Goal: Task Accomplishment & Management: Manage account settings

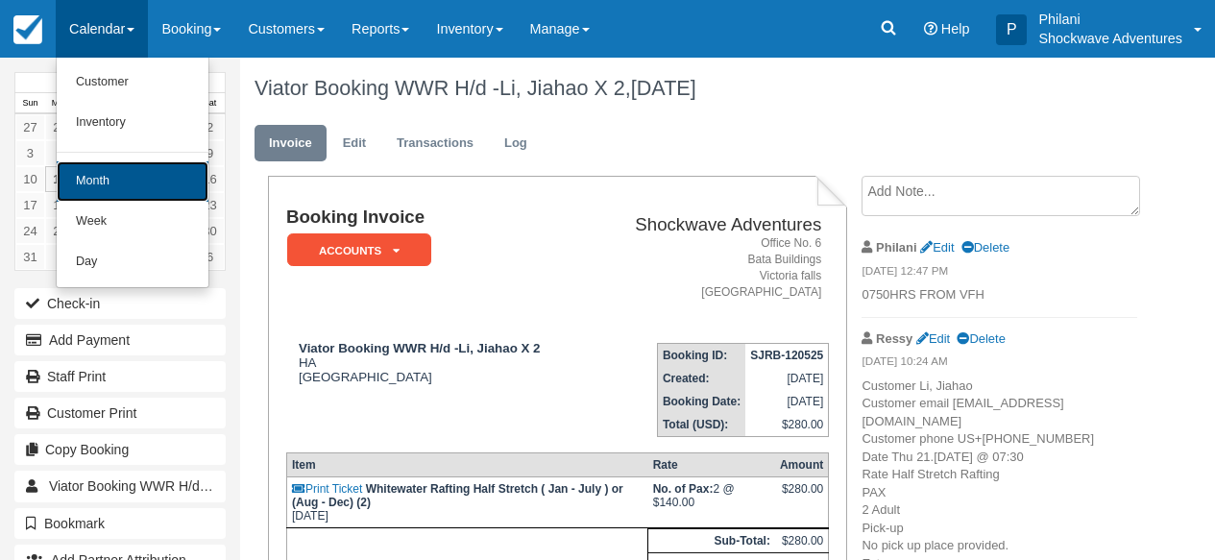
click at [146, 184] on link "Month" at bounding box center [133, 181] width 152 height 40
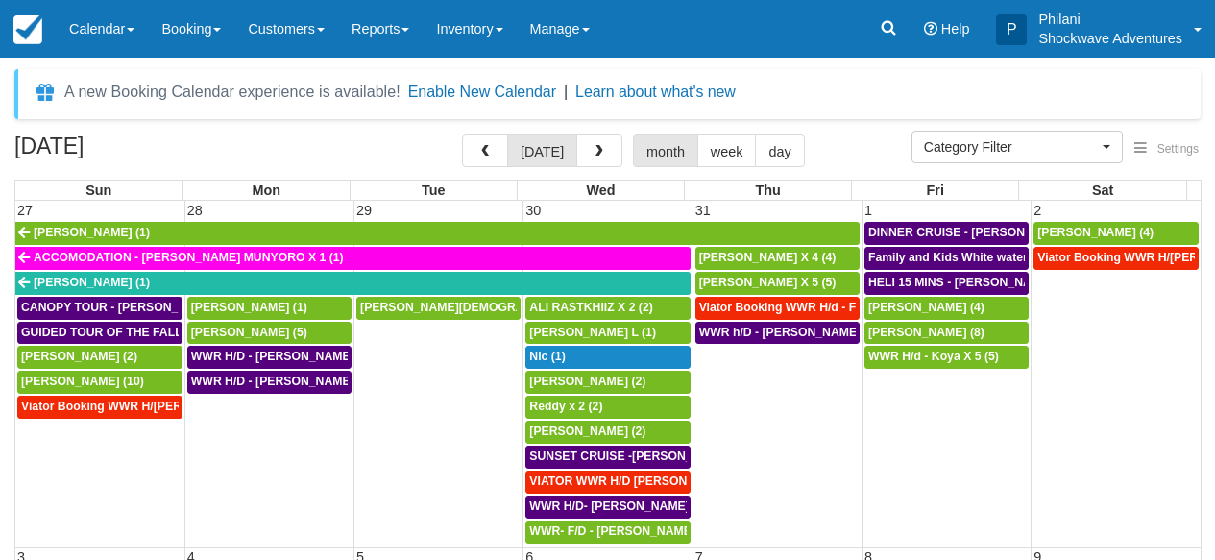
select select
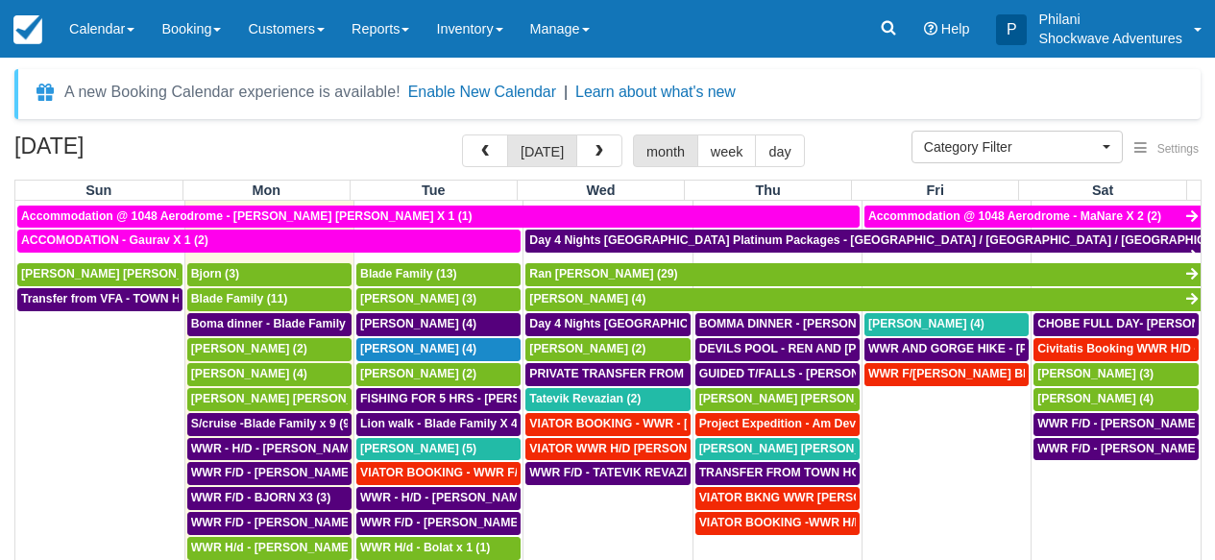
scroll to position [674, 0]
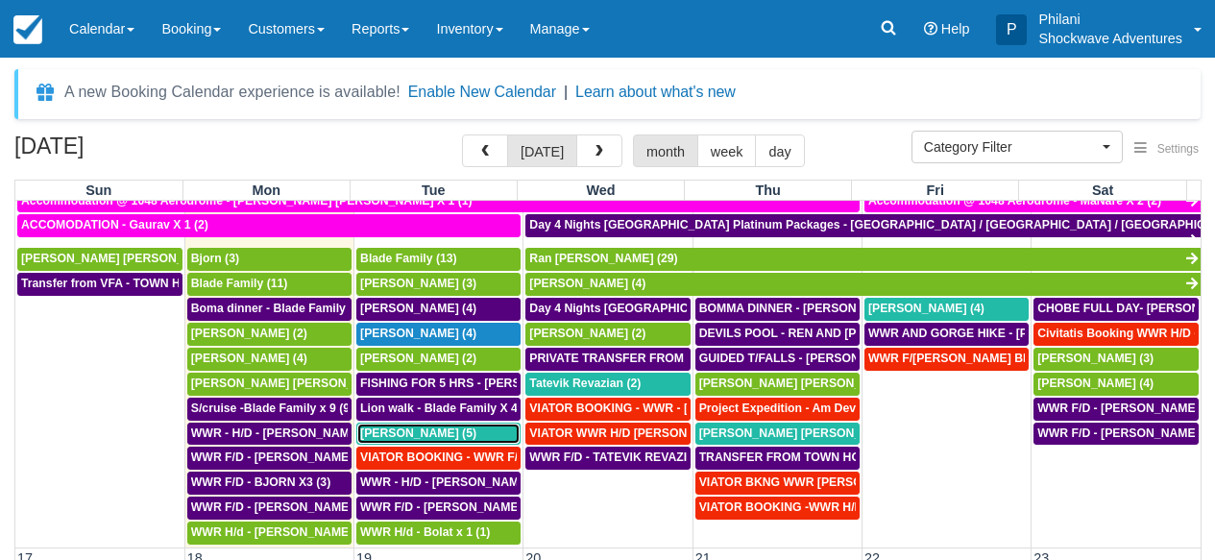
click at [411, 435] on span "Owen Hicks (5)" at bounding box center [418, 432] width 116 height 13
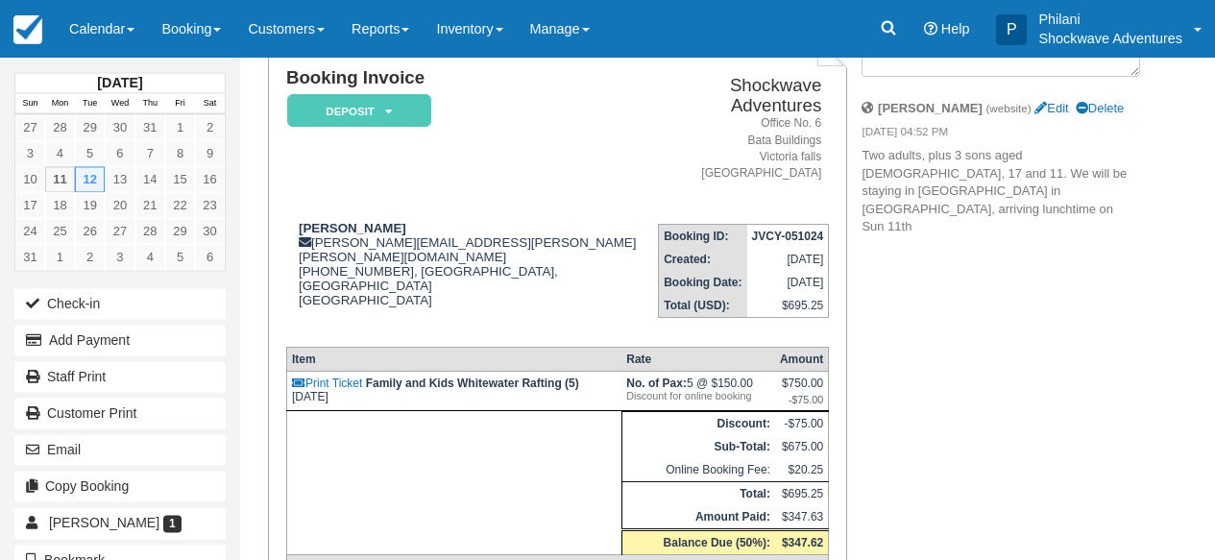
scroll to position [138, 0]
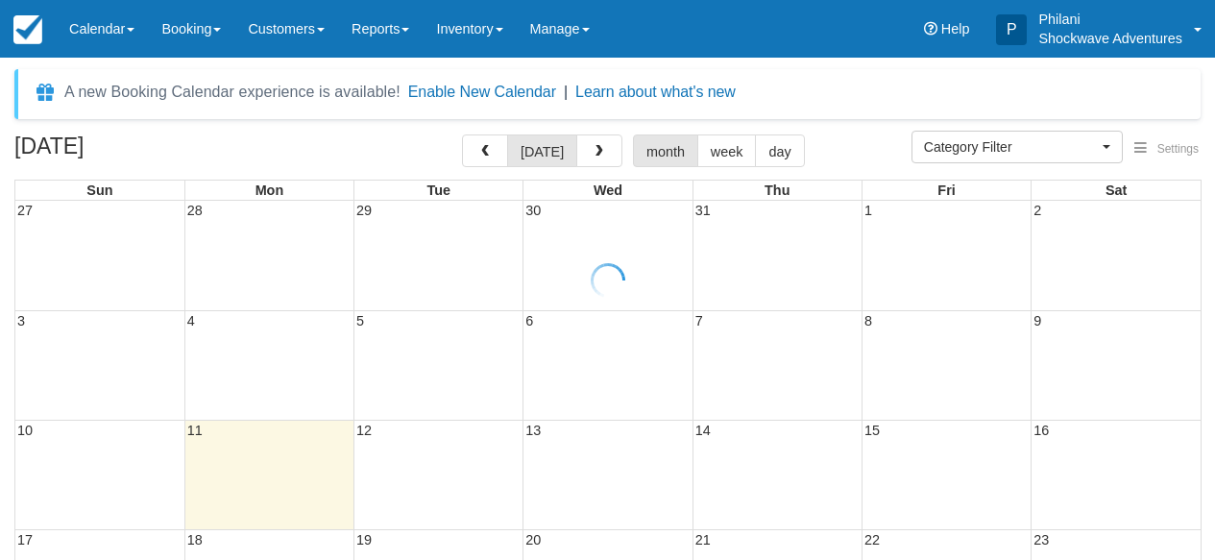
select select
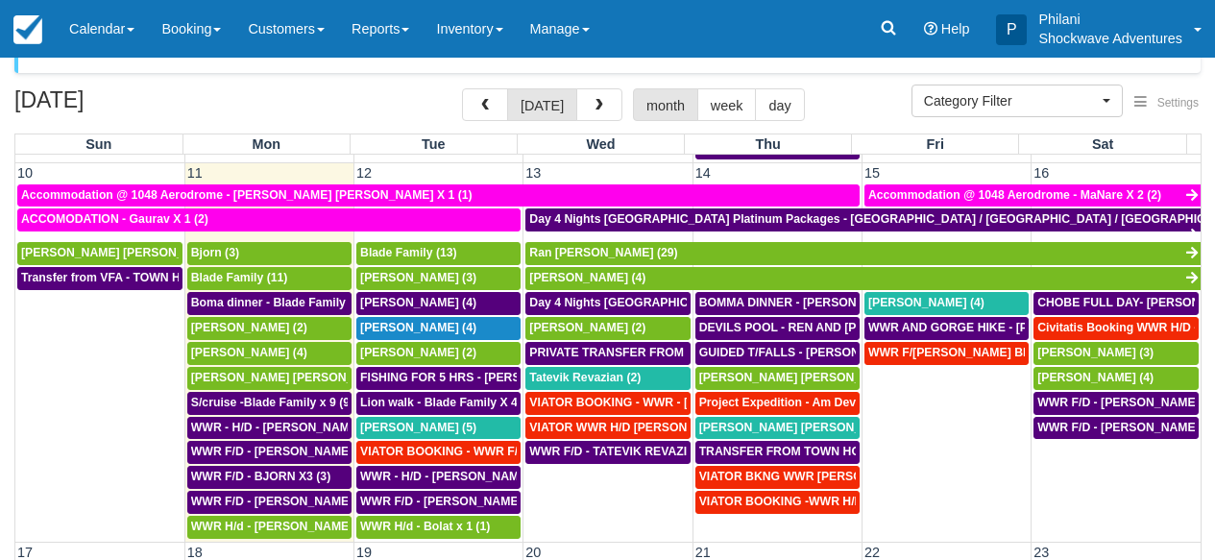
scroll to position [692, 0]
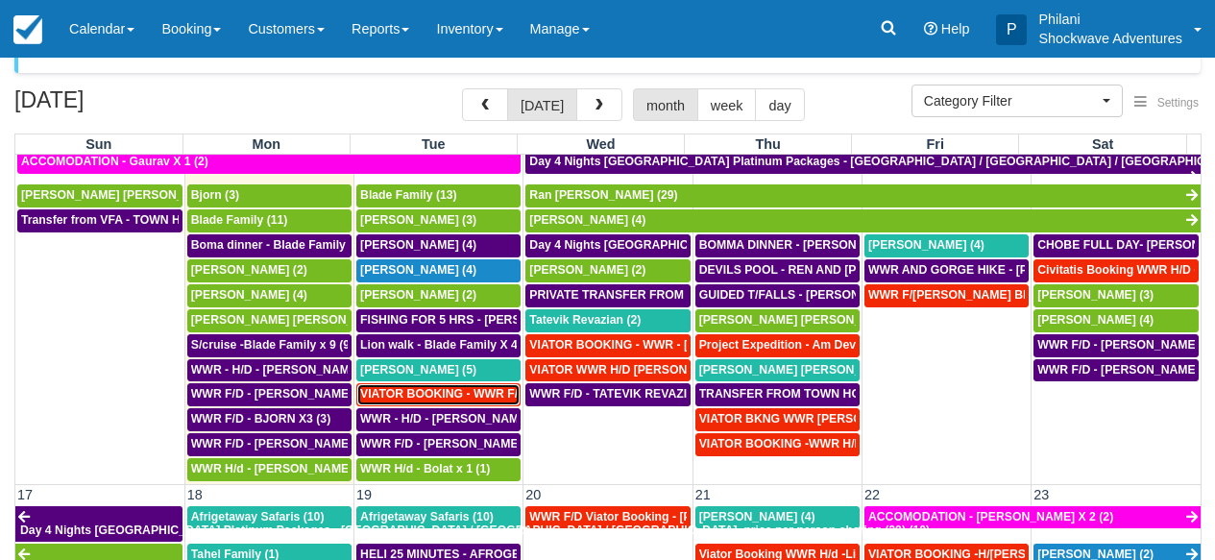
click at [478, 401] on span "VIATOR BOOKING - WWR F/D- RACHEL LI X 2 (2)" at bounding box center [510, 393] width 300 height 13
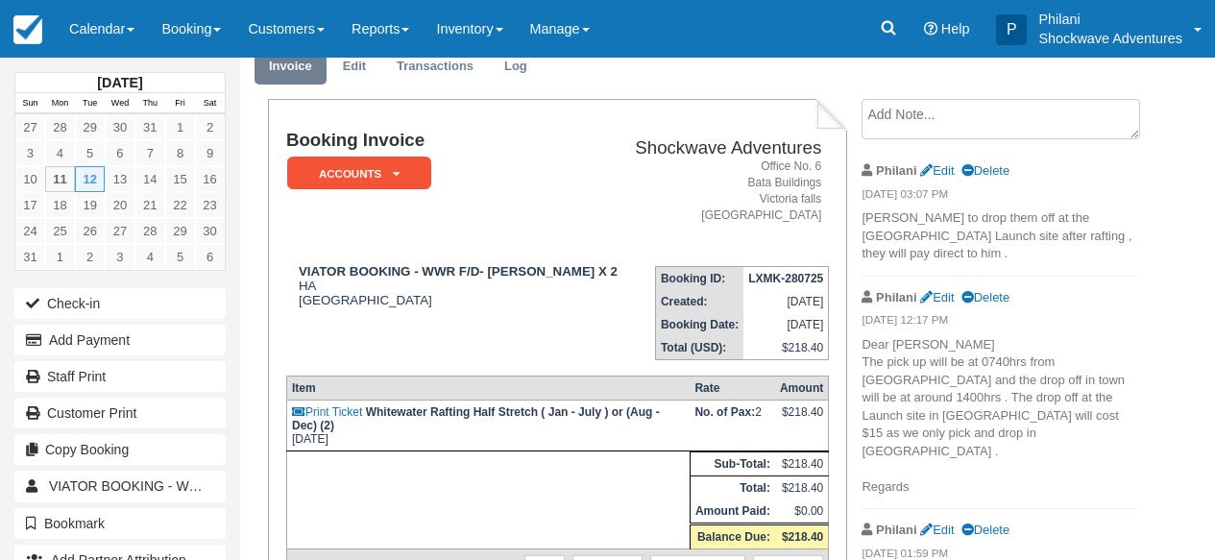
scroll to position [88, 0]
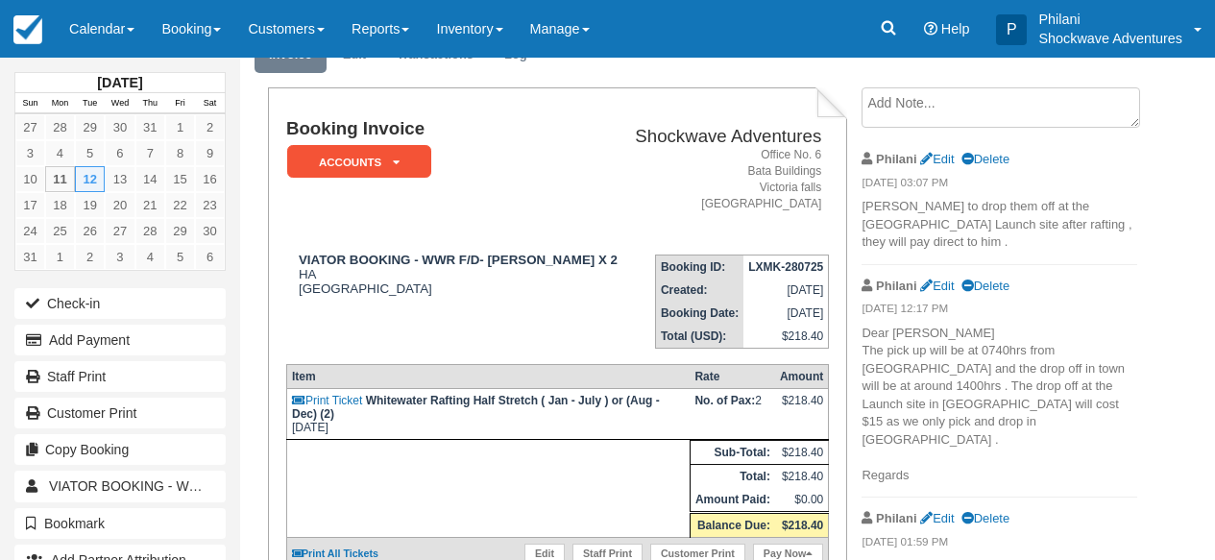
click at [888, 362] on p "Dear [PERSON_NAME] The pick up will be at 0740hrs from [GEOGRAPHIC_DATA] and th…" at bounding box center [999, 405] width 275 height 160
click at [112, 22] on link "Calendar" at bounding box center [102, 29] width 92 height 58
click at [115, 31] on link "Calendar" at bounding box center [102, 29] width 92 height 58
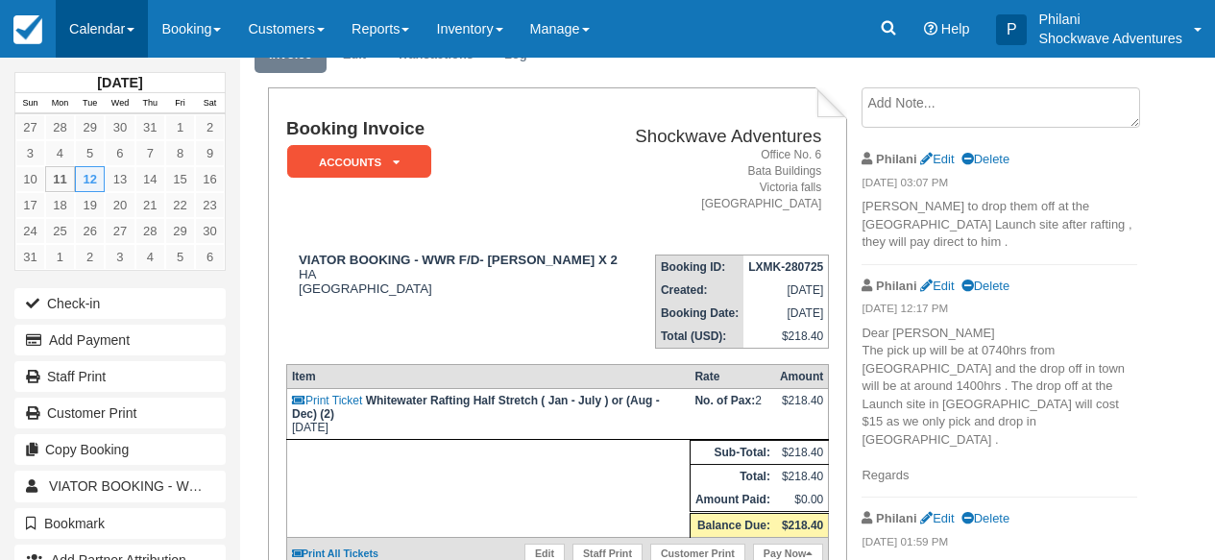
click at [106, 23] on link "Calendar" at bounding box center [102, 29] width 92 height 58
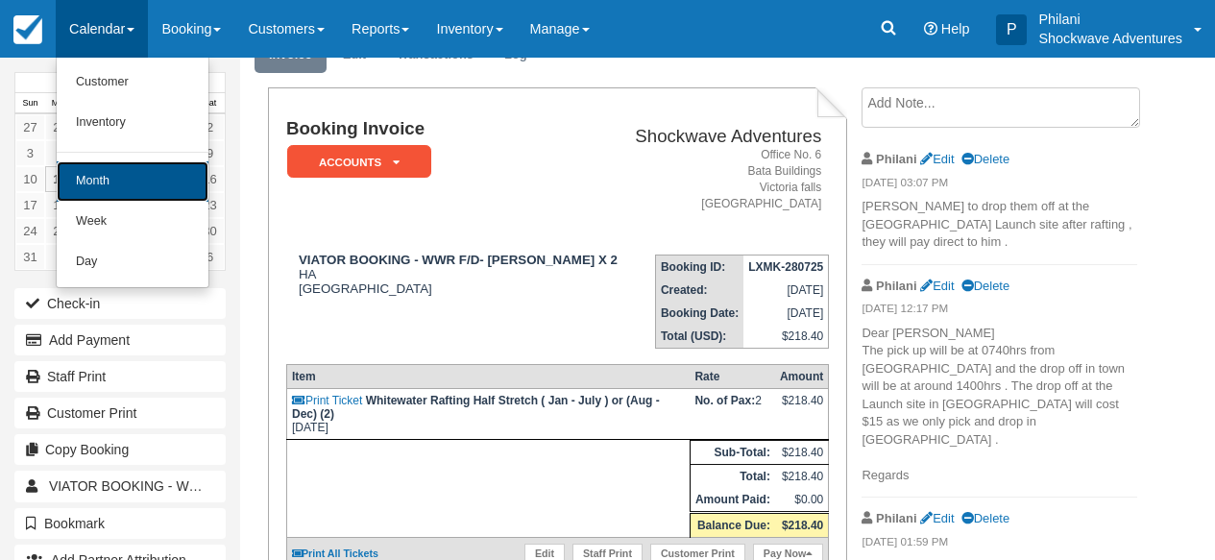
click at [131, 182] on link "Month" at bounding box center [133, 181] width 152 height 40
click at [131, 182] on link "13" at bounding box center [120, 179] width 30 height 26
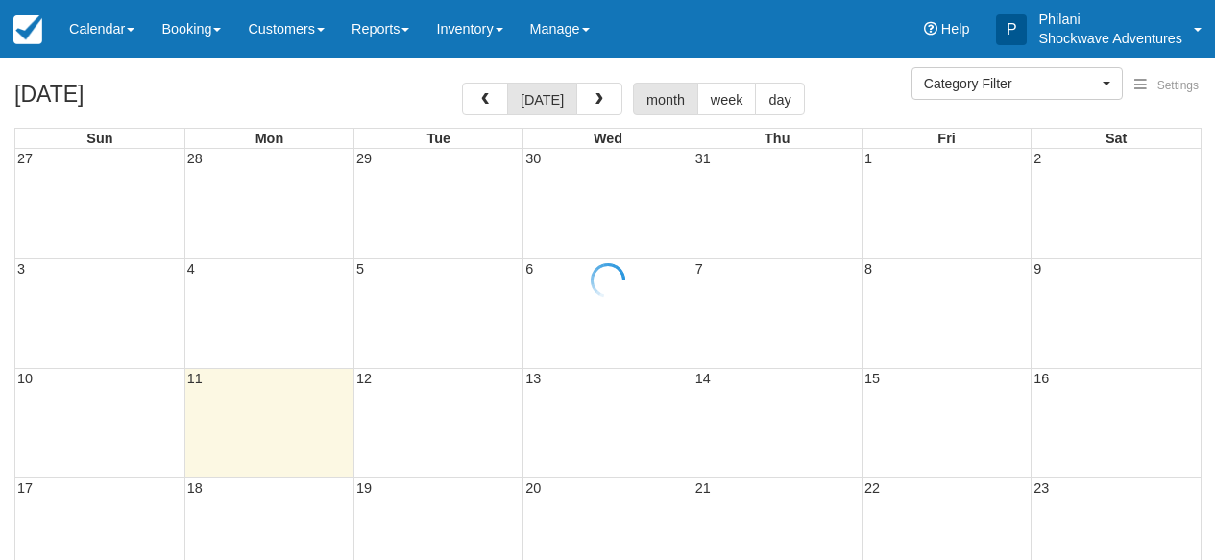
select select
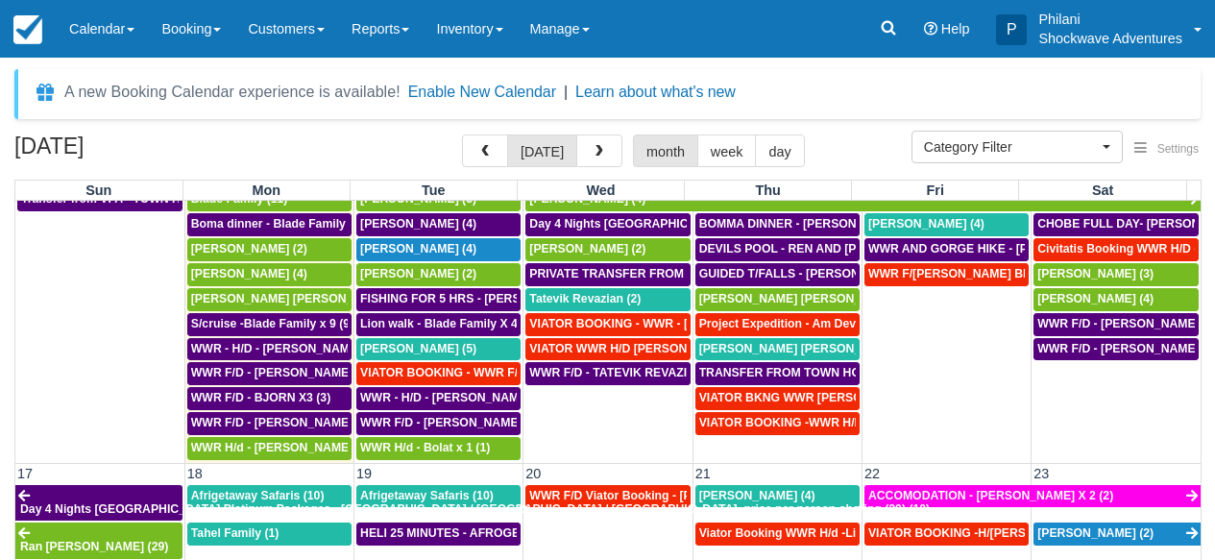
scroll to position [761, 0]
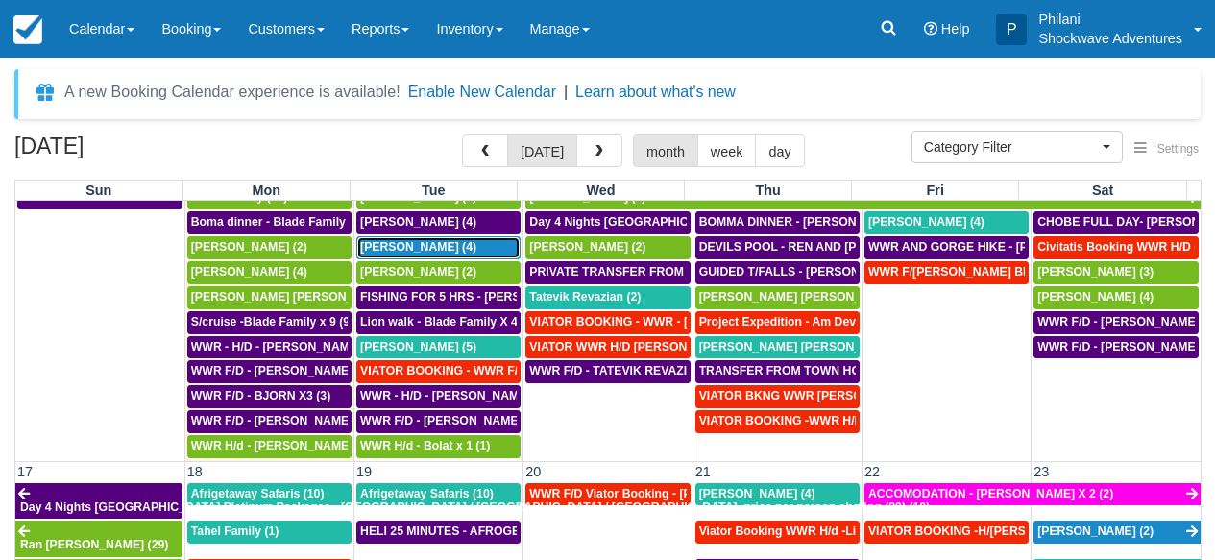
click at [436, 249] on span "[PERSON_NAME] (4)" at bounding box center [418, 246] width 116 height 13
click at [436, 249] on span "Chris Degarmo (4)" at bounding box center [418, 246] width 116 height 13
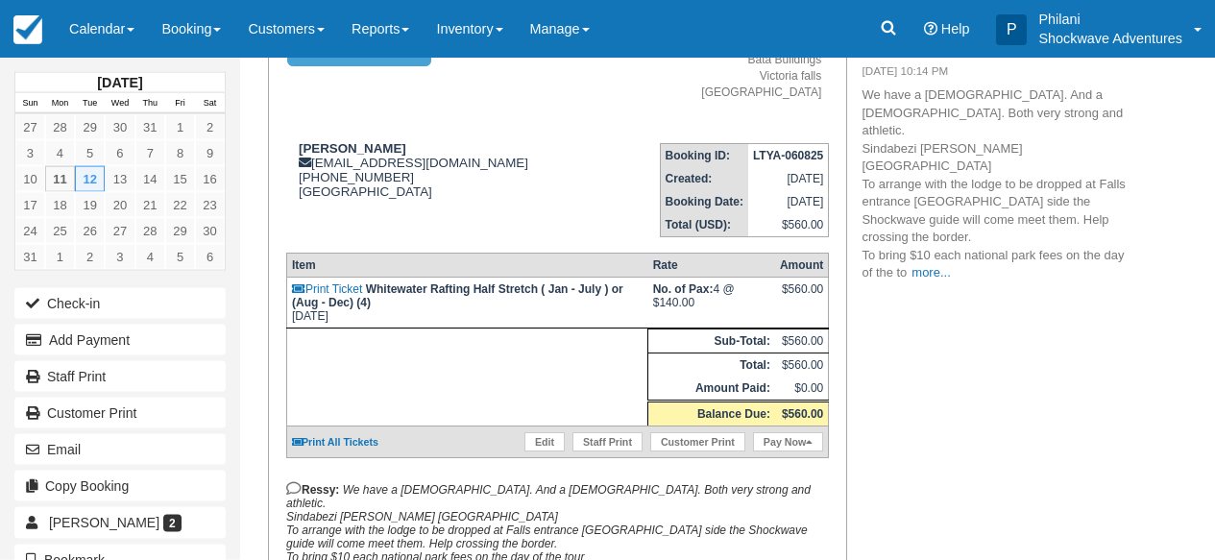
scroll to position [314, 0]
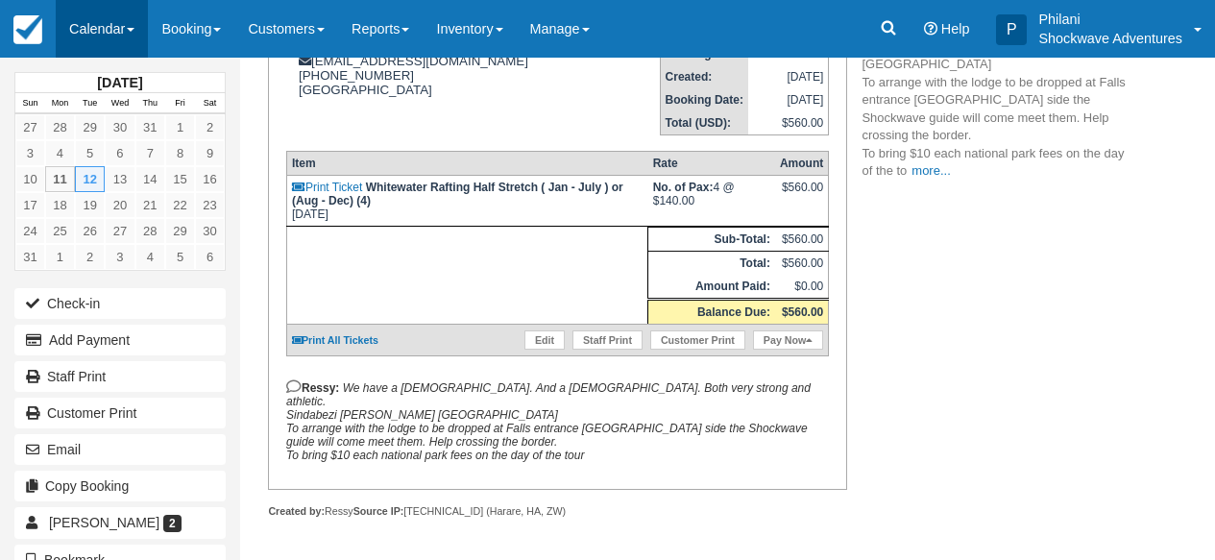
click at [113, 28] on link "Calendar" at bounding box center [102, 29] width 92 height 58
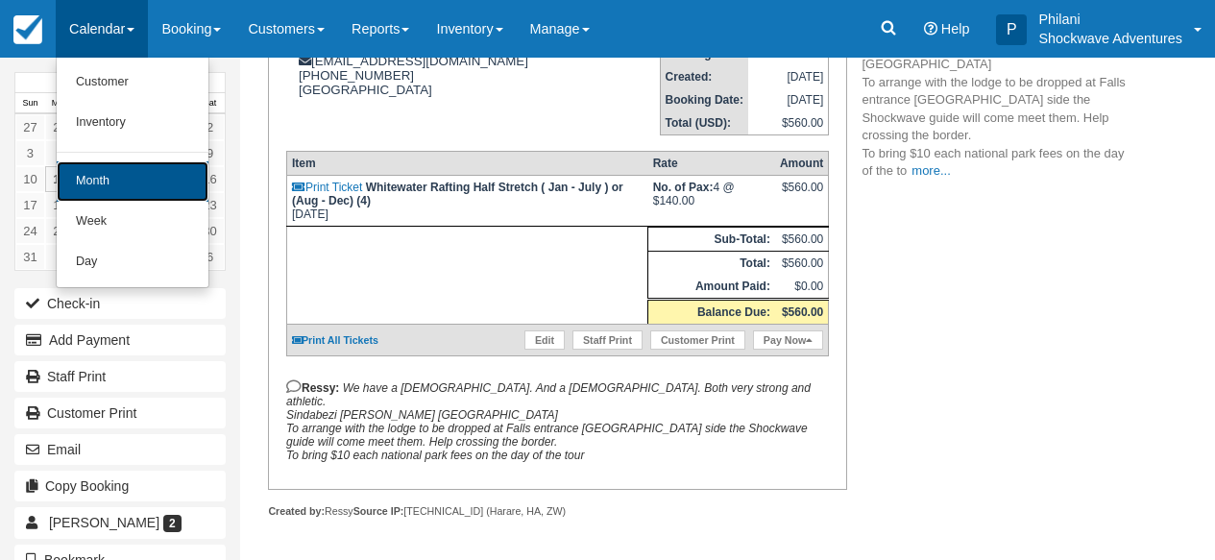
click at [115, 189] on link "Month" at bounding box center [133, 181] width 152 height 40
click at [115, 189] on link "13" at bounding box center [120, 179] width 30 height 26
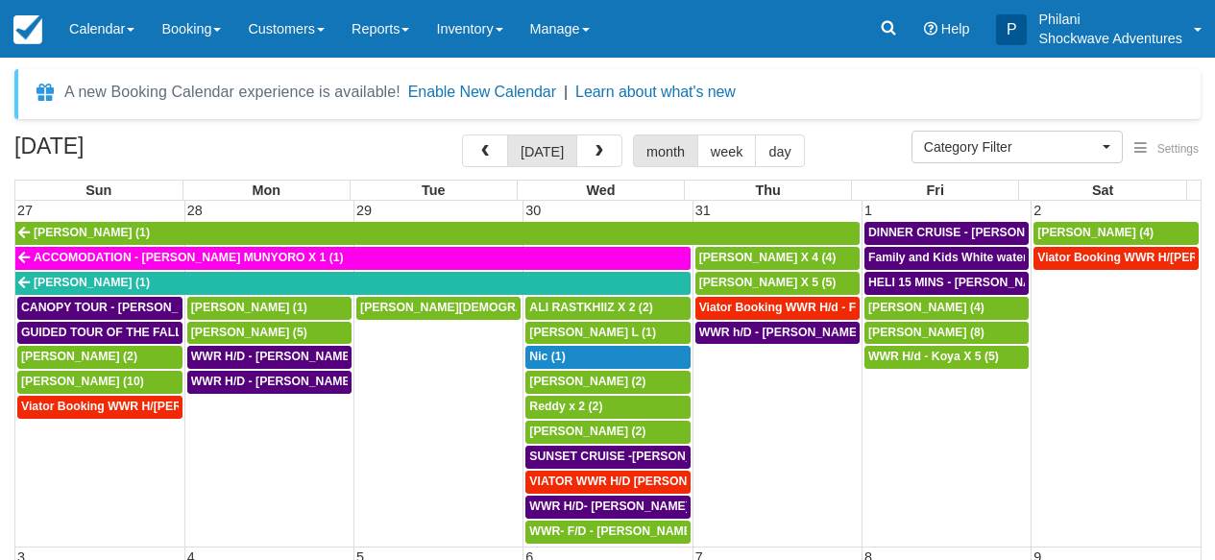
select select
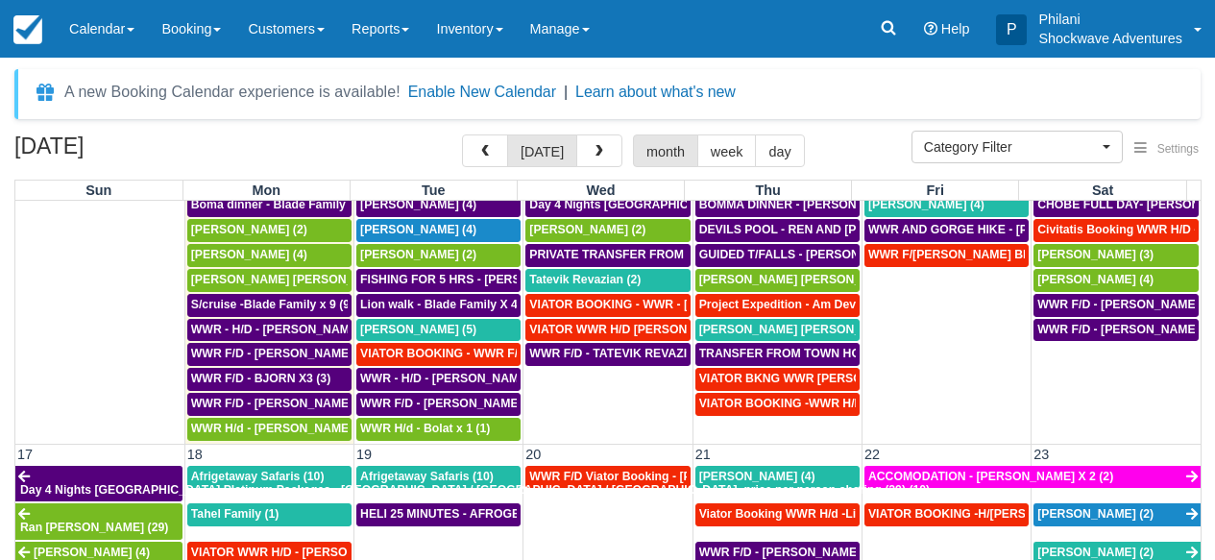
scroll to position [761, 0]
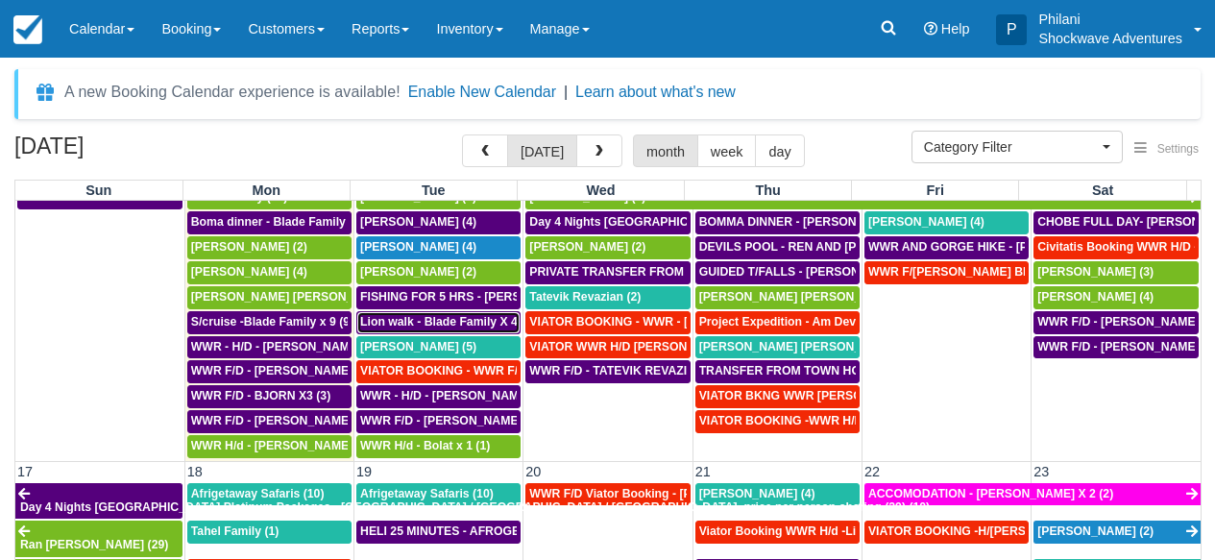
click at [438, 325] on span "Lion walk - Blade Family X 4 (5)" at bounding box center [447, 321] width 175 height 13
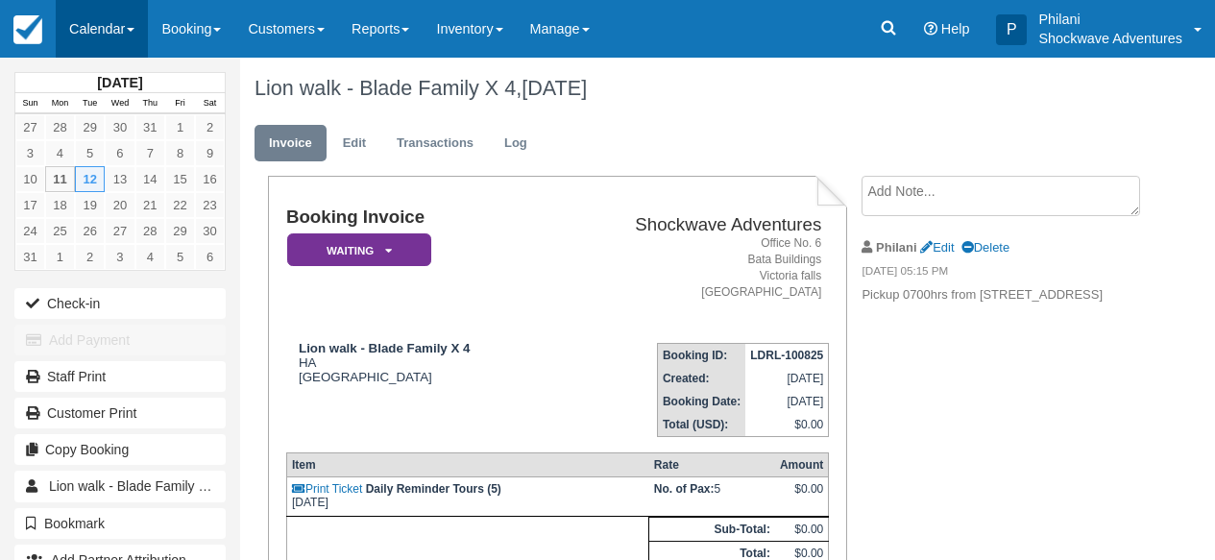
click at [114, 33] on link "Calendar" at bounding box center [102, 29] width 92 height 58
click at [104, 39] on link "Calendar" at bounding box center [102, 29] width 92 height 58
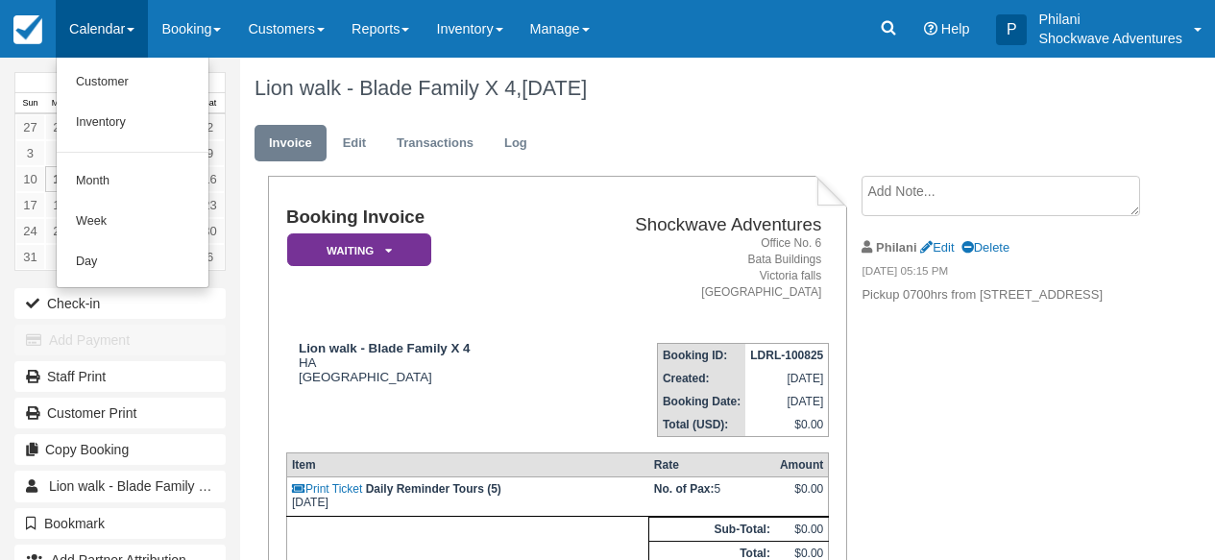
click at [104, 39] on link "Calendar" at bounding box center [102, 29] width 92 height 58
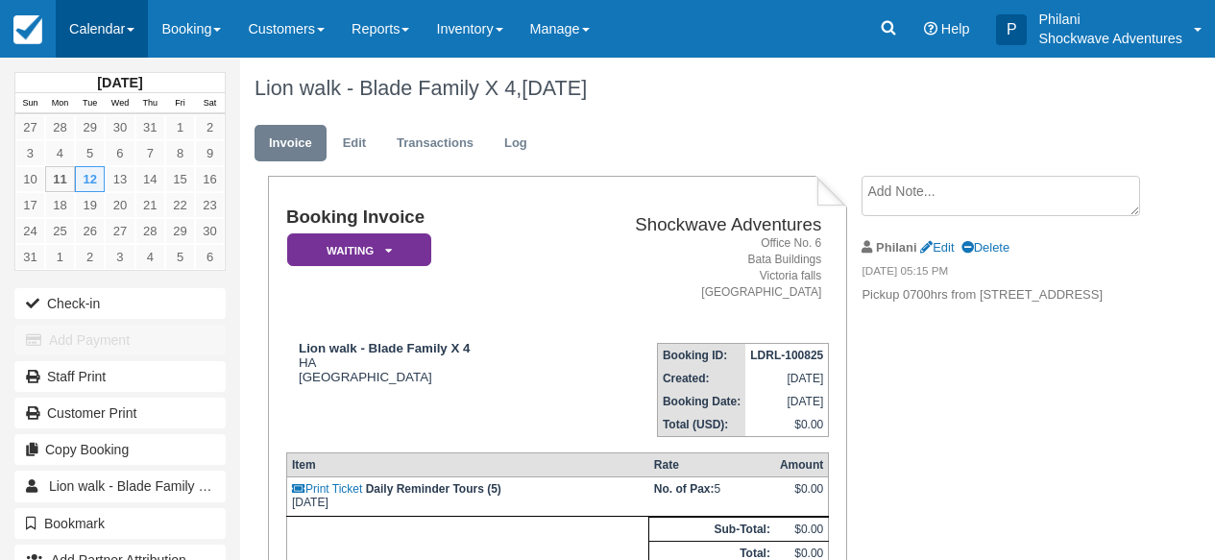
click at [110, 31] on link "Calendar" at bounding box center [102, 29] width 92 height 58
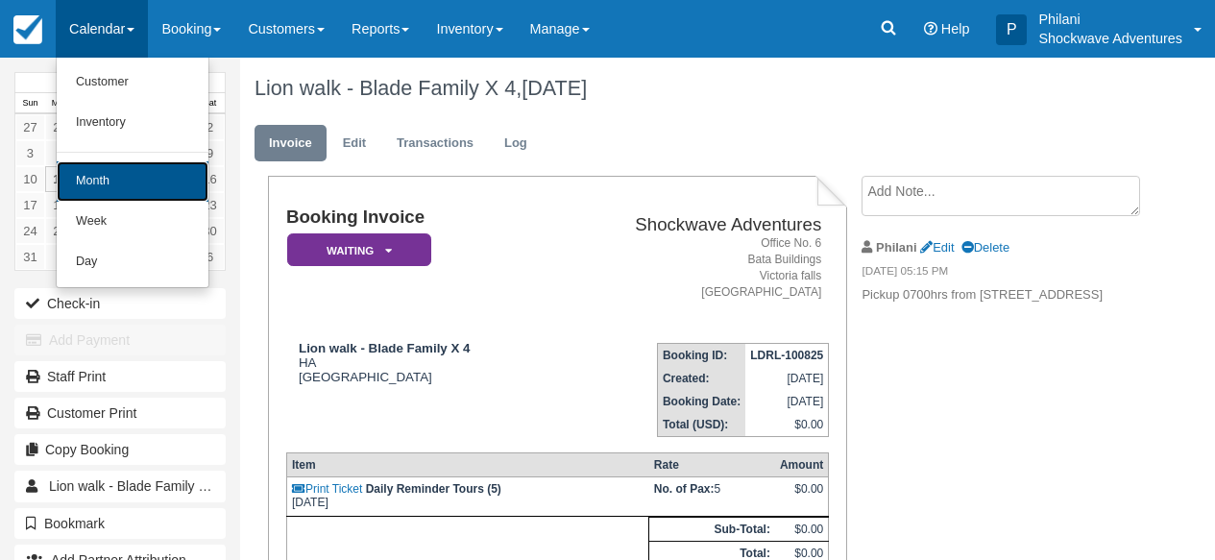
click at [119, 178] on link "Month" at bounding box center [133, 181] width 152 height 40
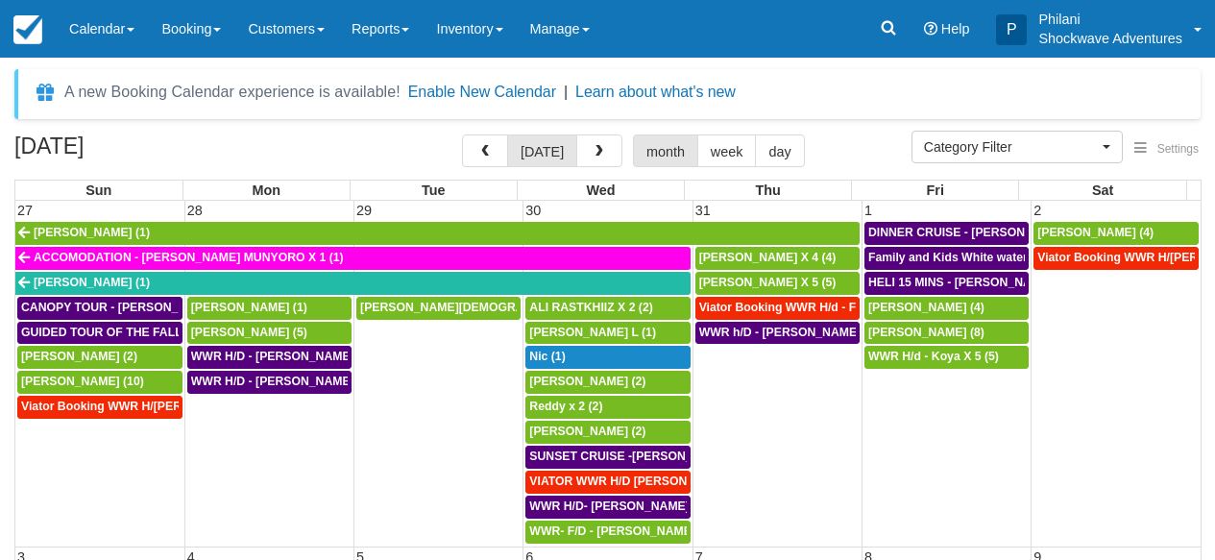
select select
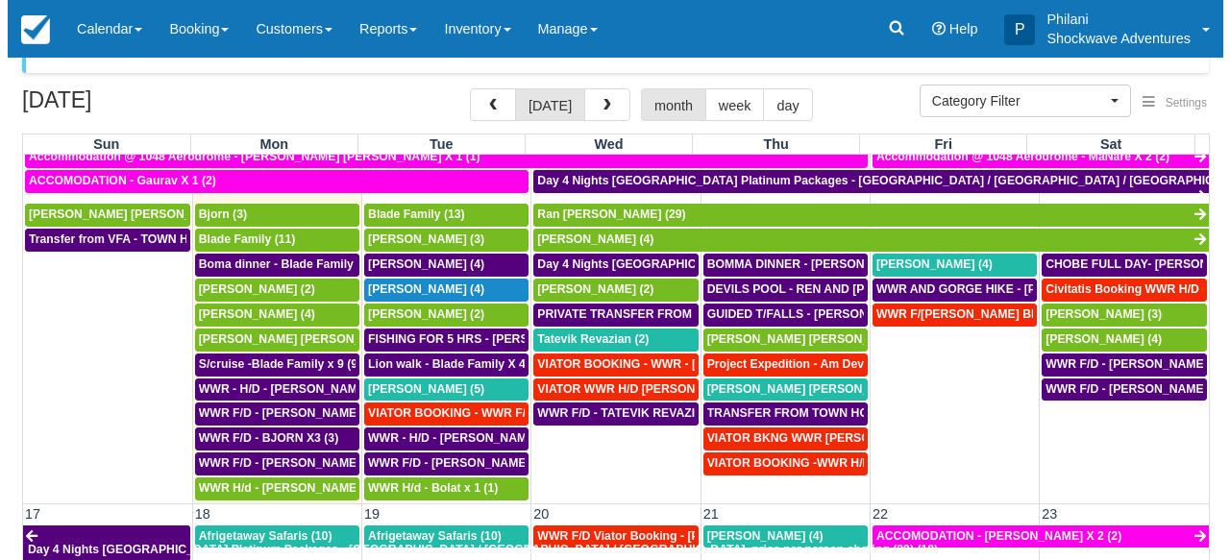
scroll to position [674, 0]
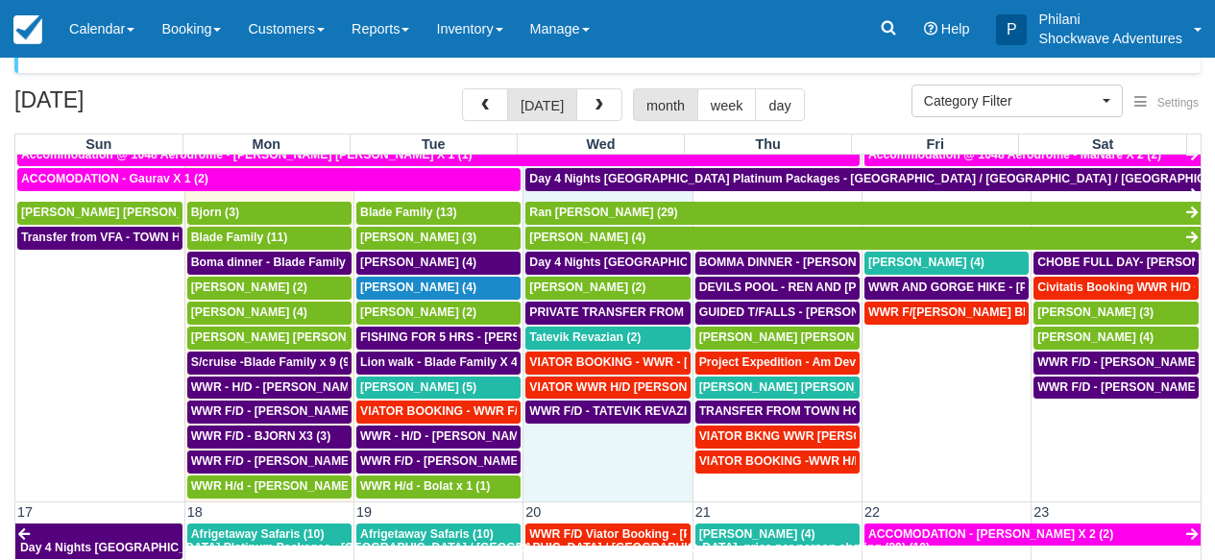
click at [613, 463] on td "WWR F/D - TATEVIK REVAZIAN X2 (2)" at bounding box center [608, 450] width 169 height 100
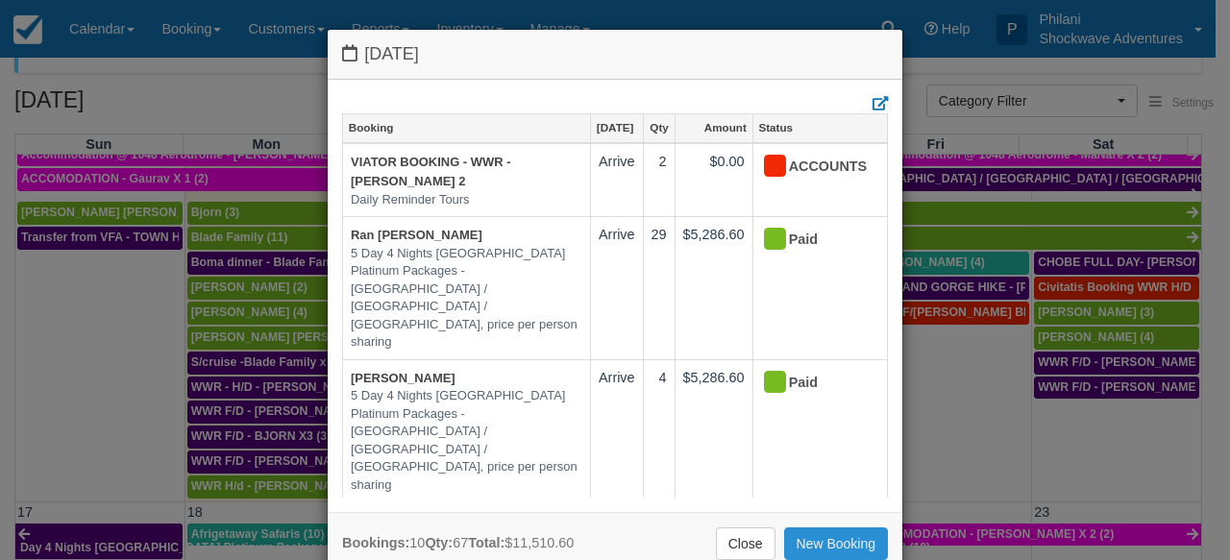
click at [847, 536] on link "New Booking" at bounding box center [836, 543] width 105 height 33
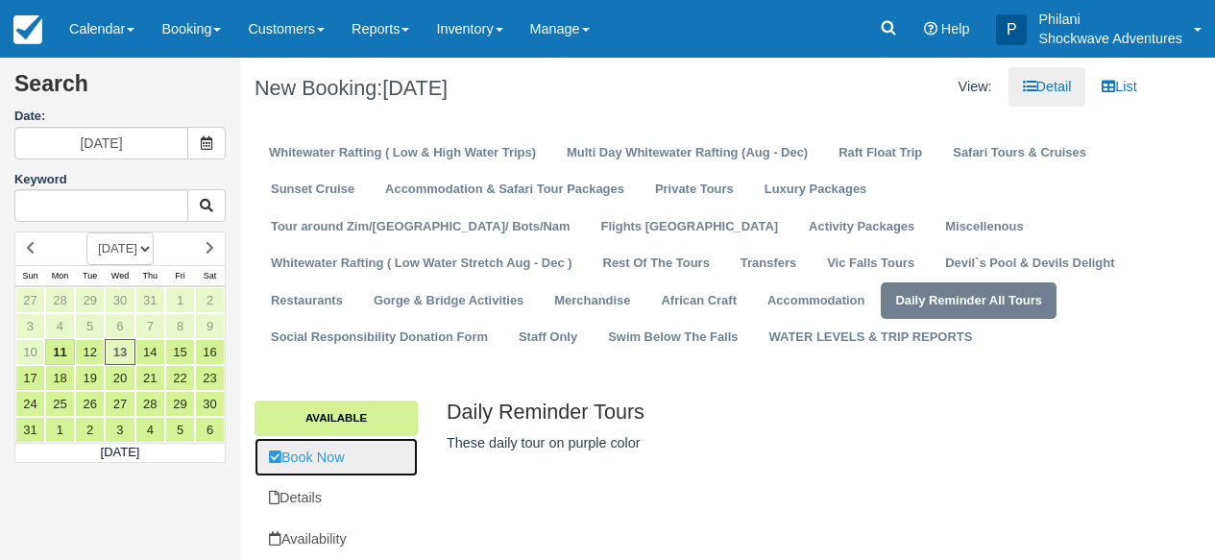
click at [329, 459] on link "Book Now" at bounding box center [336, 457] width 163 height 39
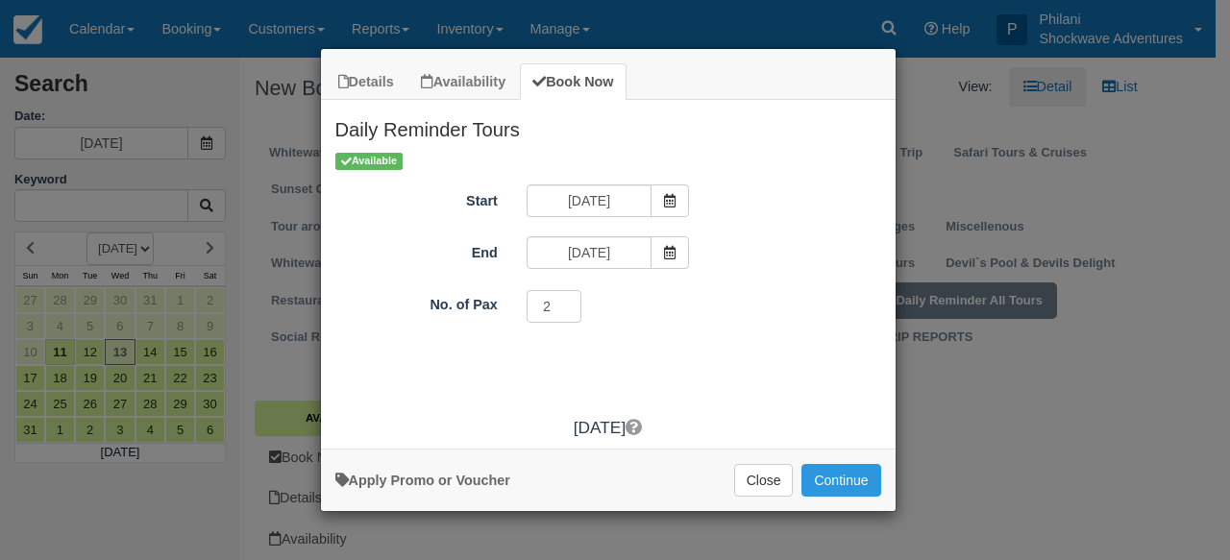
click at [565, 300] on input "2" at bounding box center [554, 306] width 56 height 33
click at [570, 304] on input "3" at bounding box center [554, 306] width 56 height 33
type input "4"
click at [570, 304] on input "4" at bounding box center [554, 306] width 56 height 33
click at [842, 489] on button "Continue" at bounding box center [840, 480] width 79 height 33
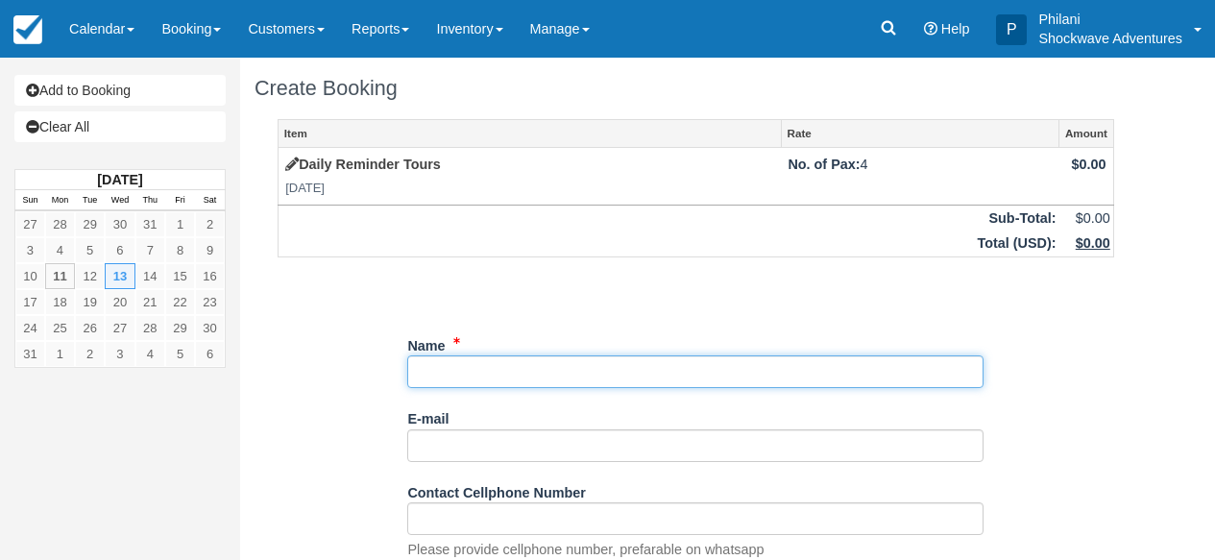
click at [494, 378] on input "Name" at bounding box center [695, 371] width 576 height 33
type input "S"
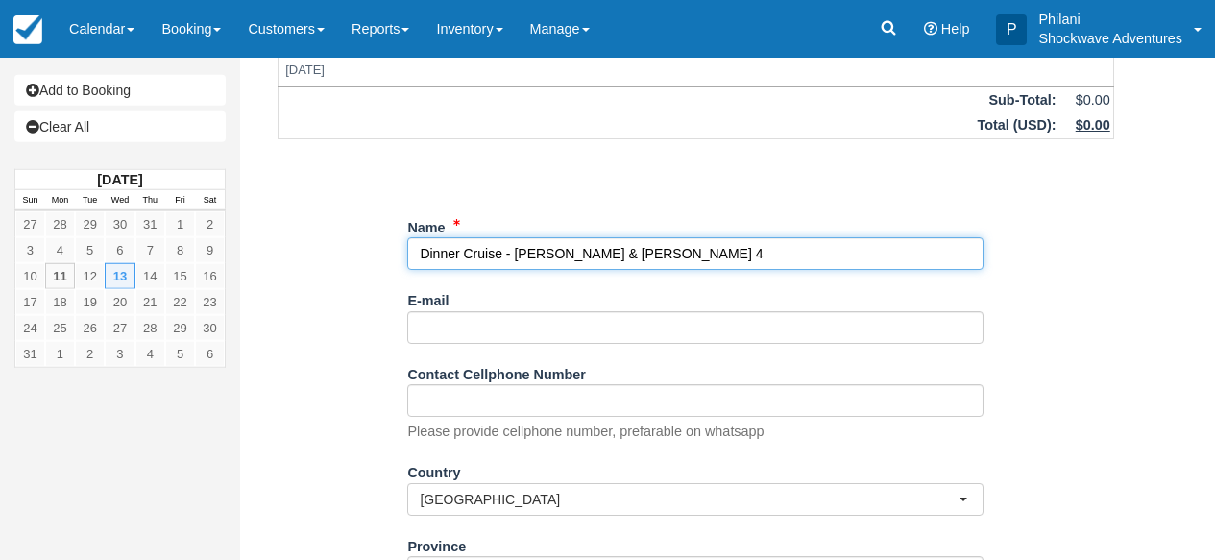
scroll to position [430, 0]
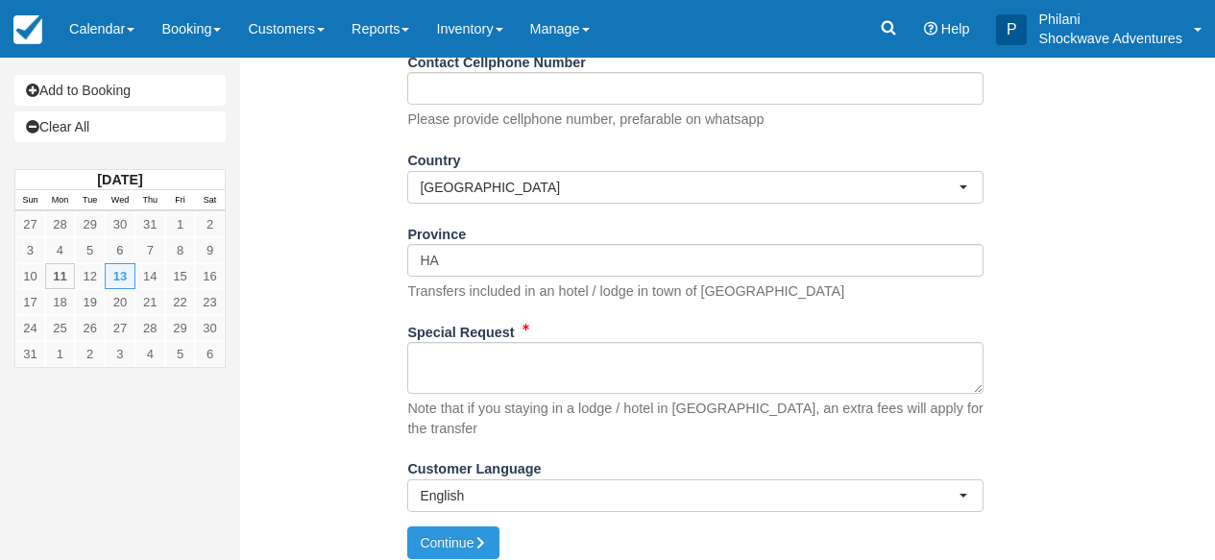
type input "Dinner Cruise - [PERSON_NAME] & [PERSON_NAME] 4"
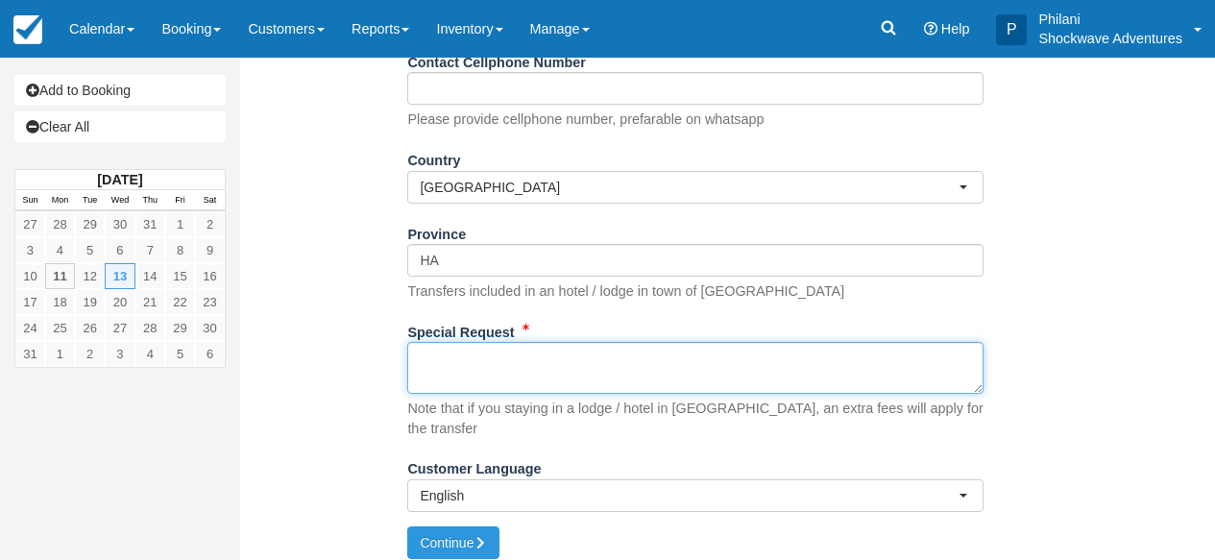
click at [496, 373] on textarea "Special Request" at bounding box center [695, 368] width 576 height 52
click at [440, 367] on textarea "Pockup 1635hrs from" at bounding box center [695, 368] width 576 height 52
click at [467, 365] on textarea "Pockup 1635hrs from" at bounding box center [695, 368] width 576 height 52
click at [513, 357] on textarea "1635hrs from" at bounding box center [695, 368] width 576 height 52
type textarea "1635hrs from VFSL"
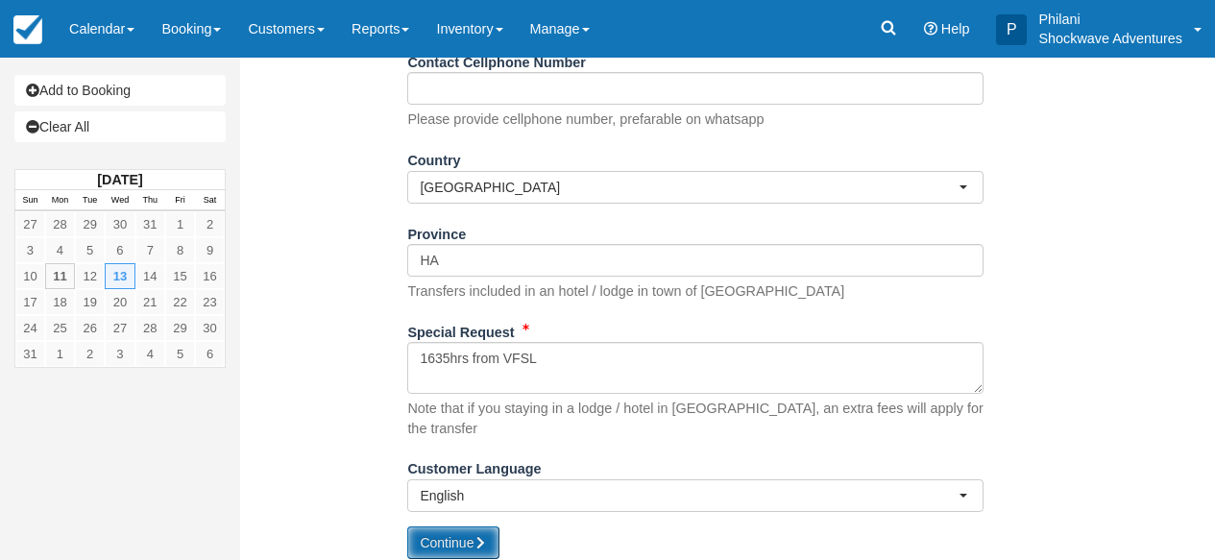
click at [458, 528] on button "Continue" at bounding box center [453, 542] width 92 height 33
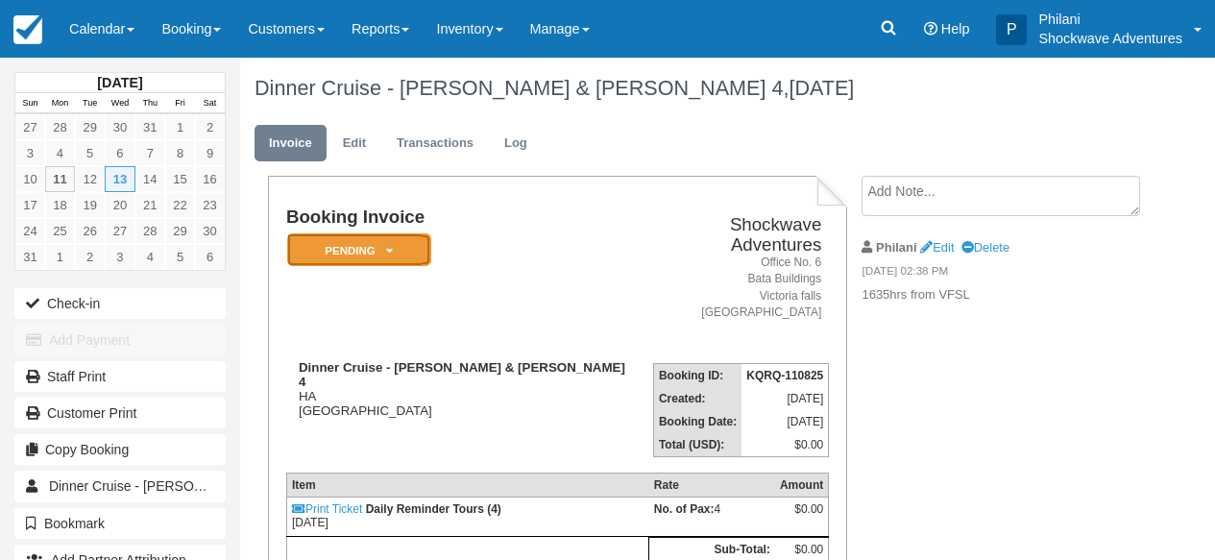
click at [388, 256] on icon at bounding box center [389, 251] width 7 height 12
click at [371, 251] on em "Pending" at bounding box center [359, 250] width 144 height 34
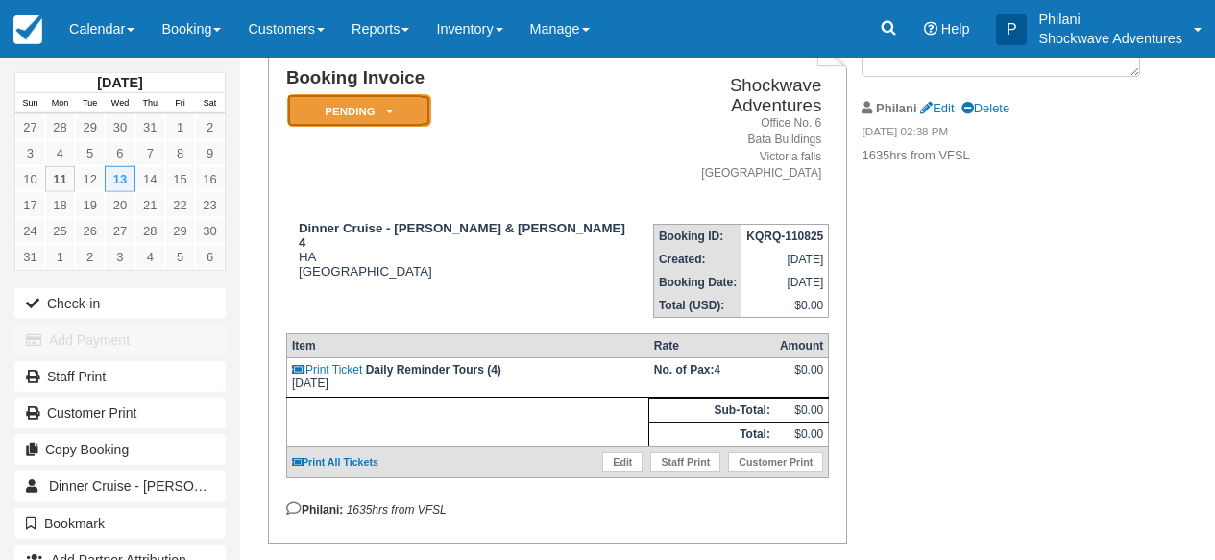
scroll to position [169, 0]
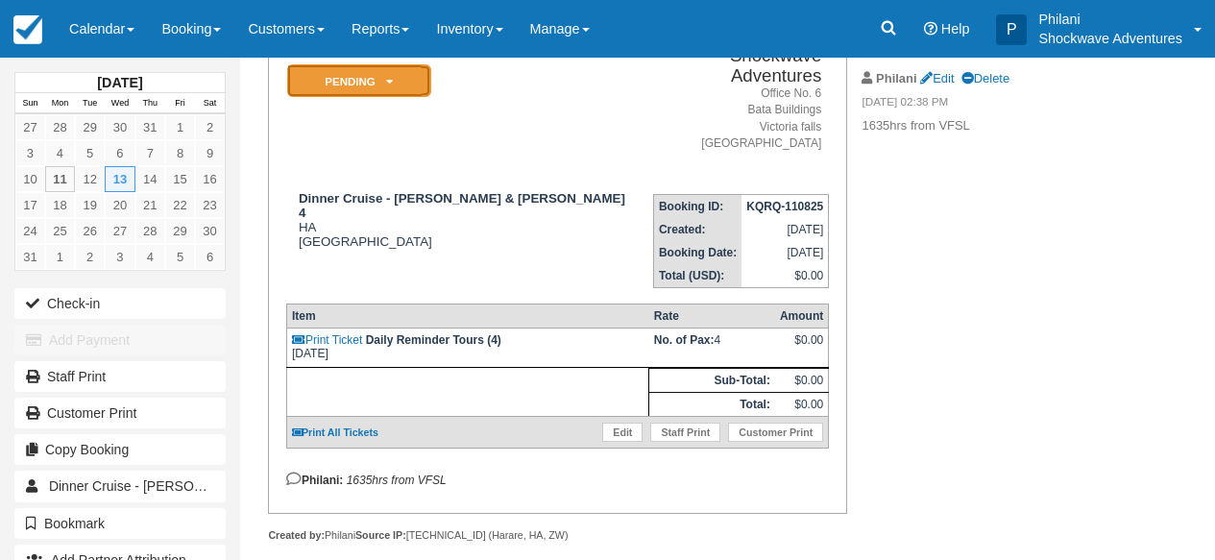
click at [381, 90] on em "Pending" at bounding box center [359, 81] width 144 height 34
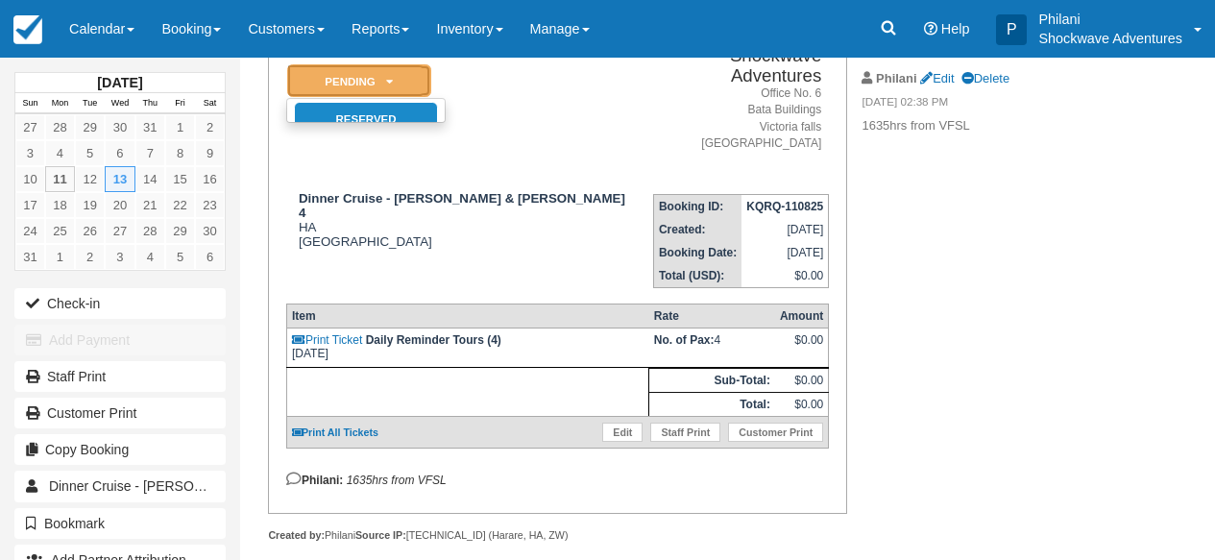
scroll to position [0, 0]
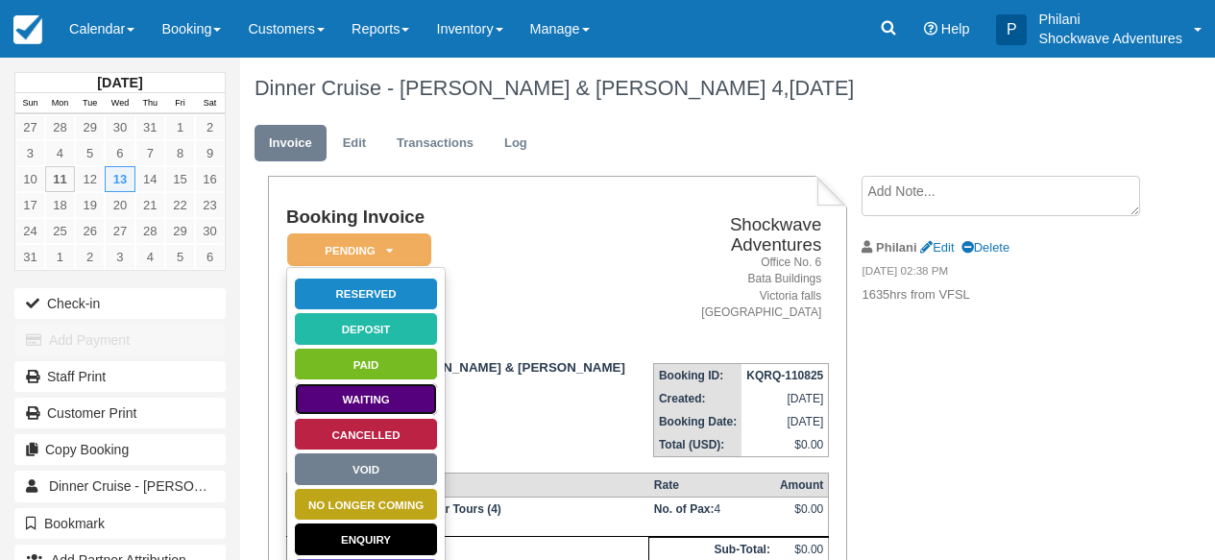
click at [396, 408] on link "Waiting" at bounding box center [366, 399] width 144 height 34
click at [396, 408] on td "Dinner Cruise - Ren & Steve X 4 HA Zimbabwe" at bounding box center [457, 403] width 343 height 110
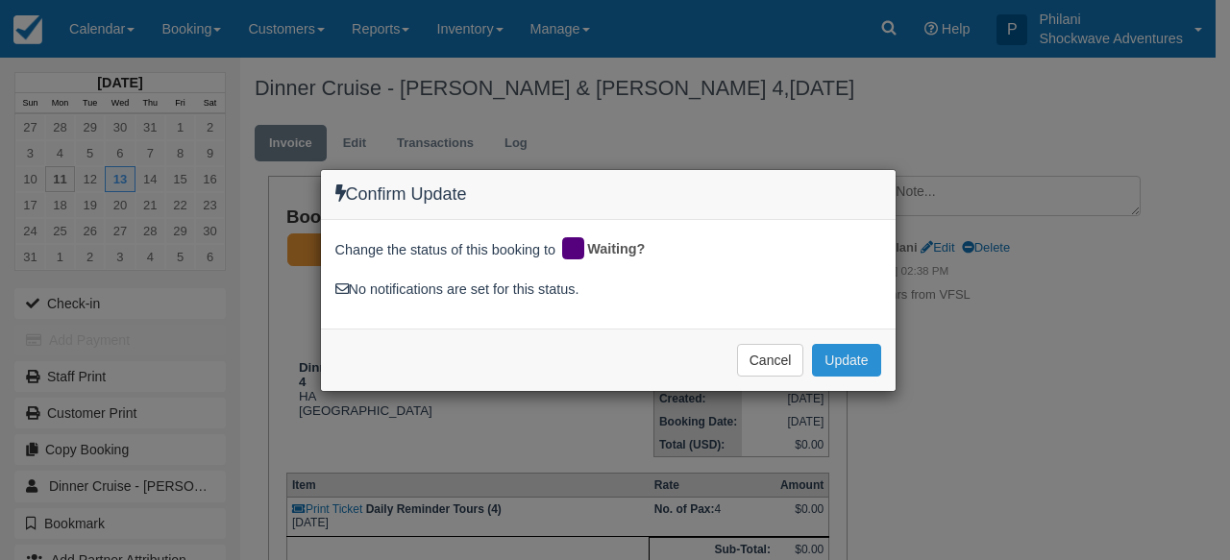
click at [848, 363] on button "Update" at bounding box center [846, 360] width 68 height 33
click at [0, 0] on span "Please wait" at bounding box center [0, 0] width 0 height 0
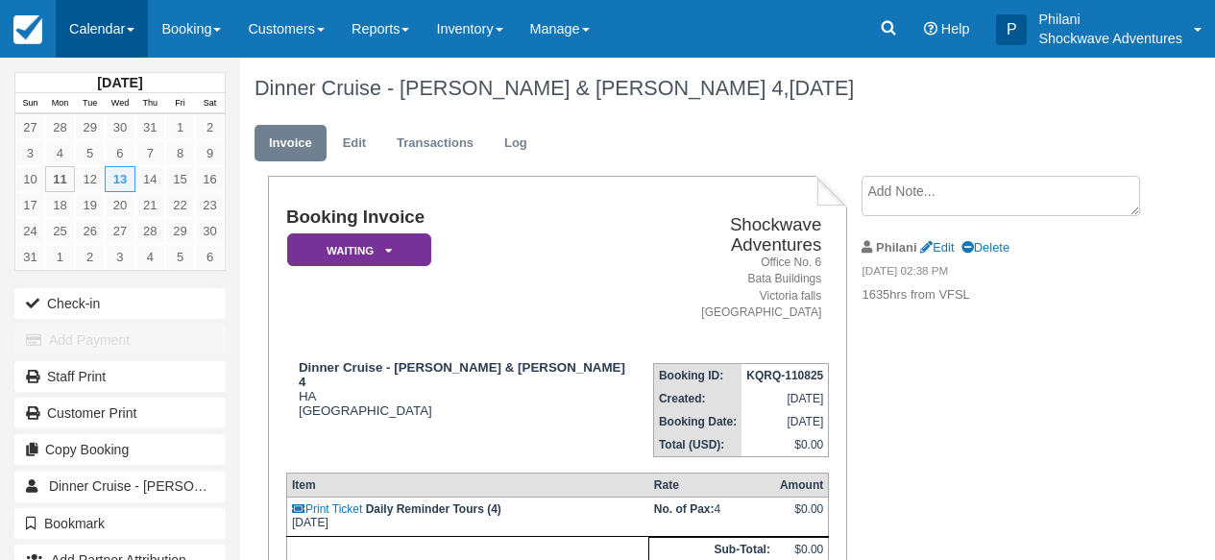
click at [85, 26] on link "Calendar" at bounding box center [102, 29] width 92 height 58
click at [123, 27] on link "Calendar" at bounding box center [102, 29] width 92 height 58
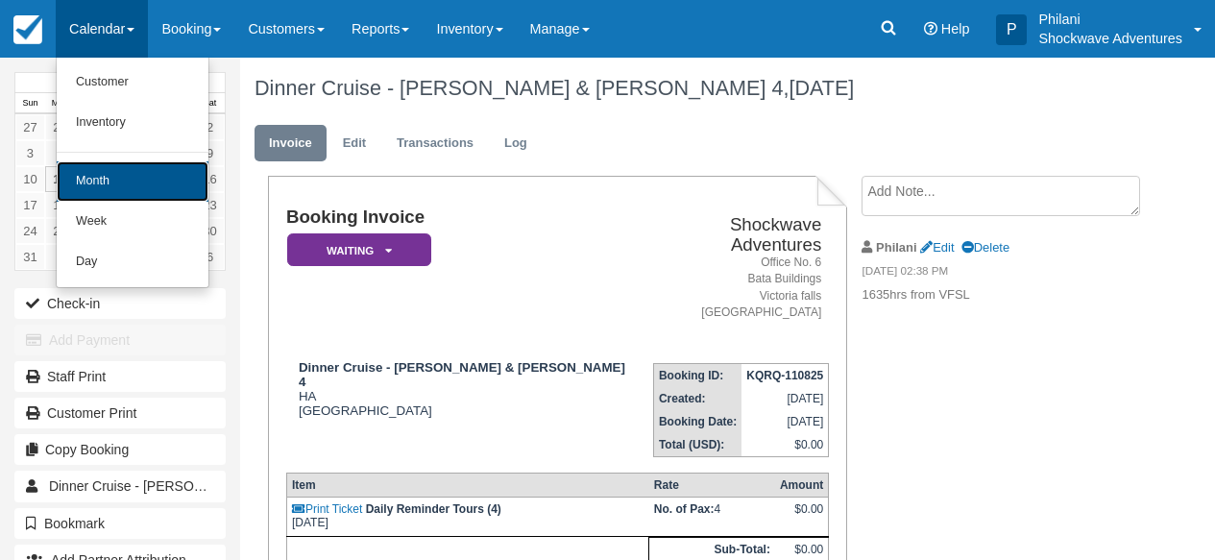
click at [132, 177] on link "Month" at bounding box center [133, 181] width 152 height 40
click at [132, 177] on link "13" at bounding box center [120, 179] width 30 height 26
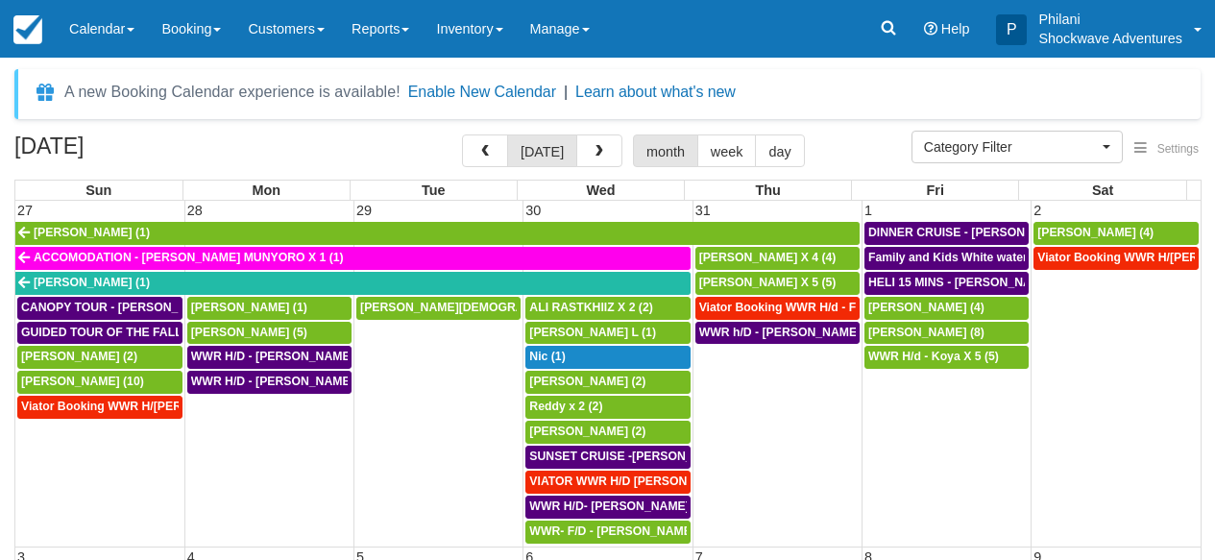
select select
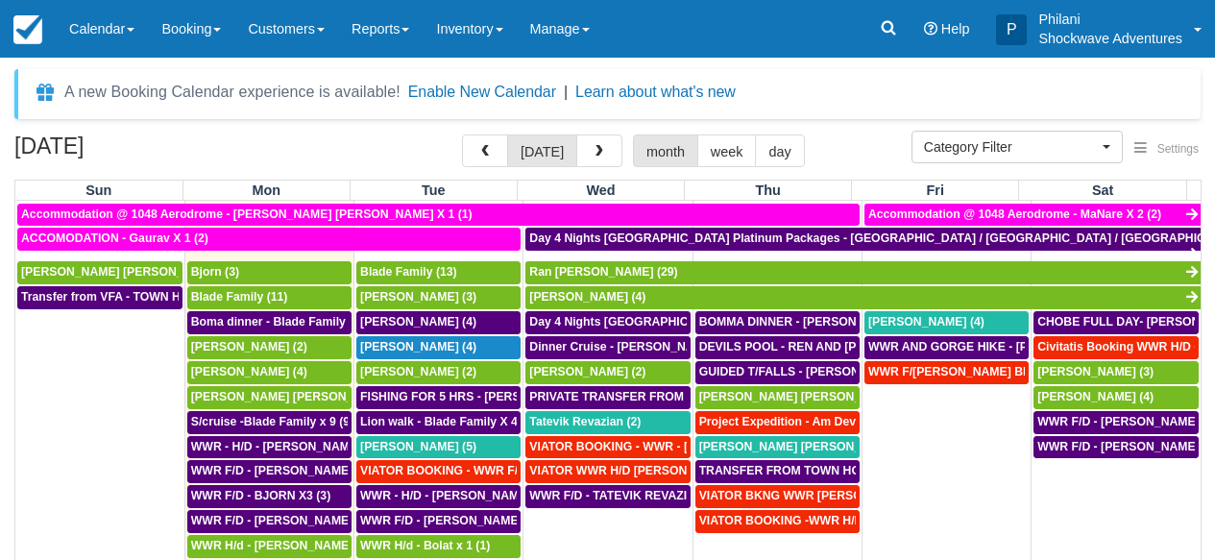
scroll to position [674, 0]
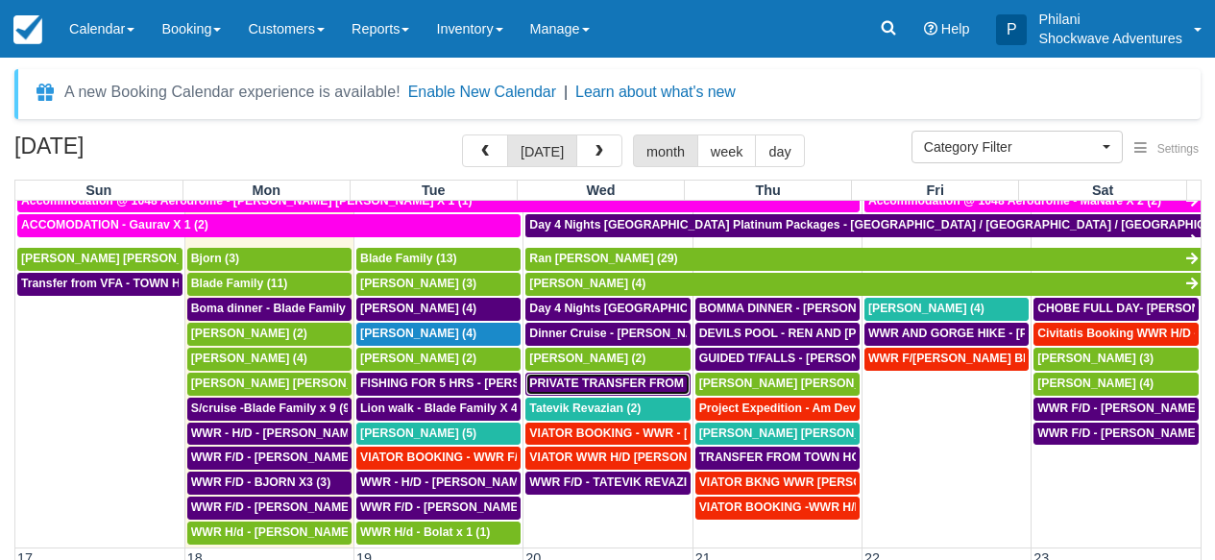
click at [587, 387] on span "PRIVATE TRANSFER FROM VFA -V FSL - REN AND STEVE X4 (4)" at bounding box center [776, 383] width 495 height 13
click at [587, 387] on span "PRIVATE TRANSFER FROM VFA -V FSL - [PERSON_NAME] AND [PERSON_NAME] X4 (4)" at bounding box center [776, 383] width 495 height 13
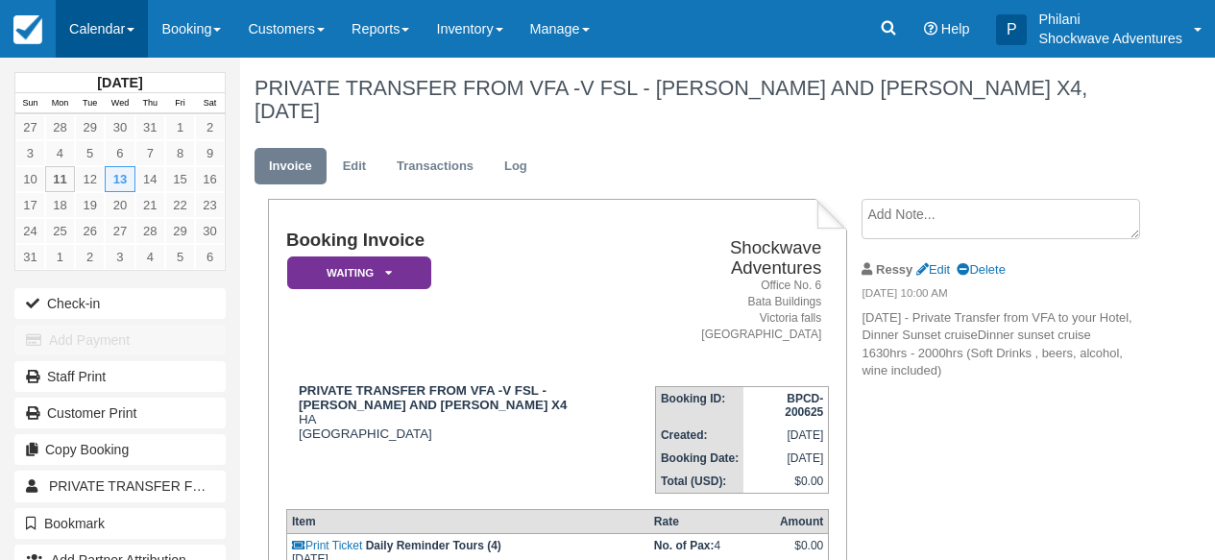
click at [101, 34] on link "Calendar" at bounding box center [102, 29] width 92 height 58
click at [115, 29] on link "Calendar" at bounding box center [102, 29] width 92 height 58
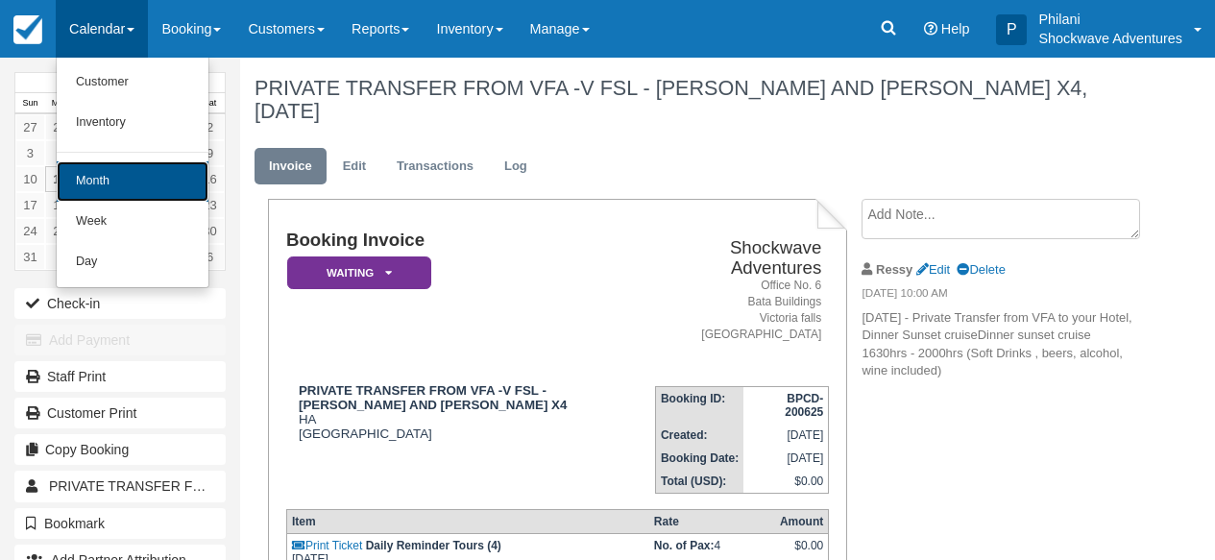
click at [124, 181] on link "Month" at bounding box center [133, 181] width 152 height 40
click at [124, 181] on link "13" at bounding box center [120, 179] width 30 height 26
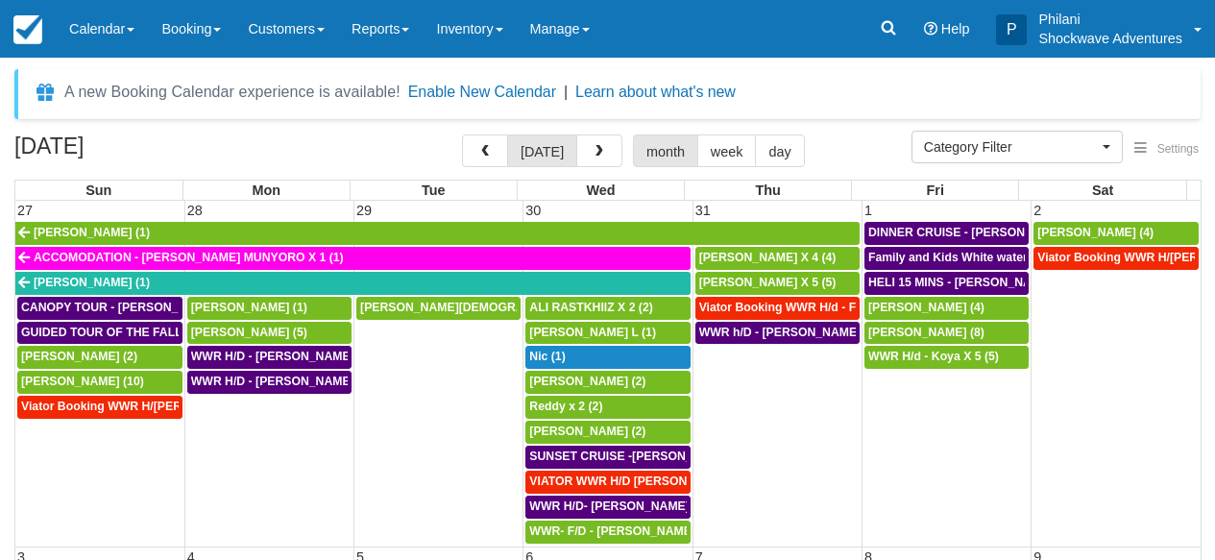
select select
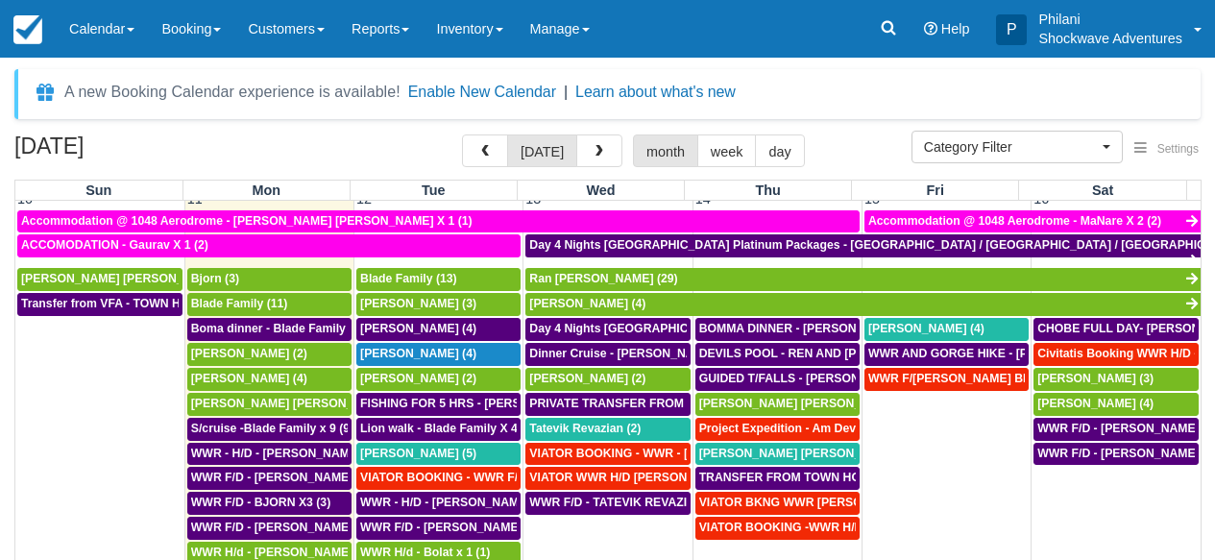
scroll to position [657, 0]
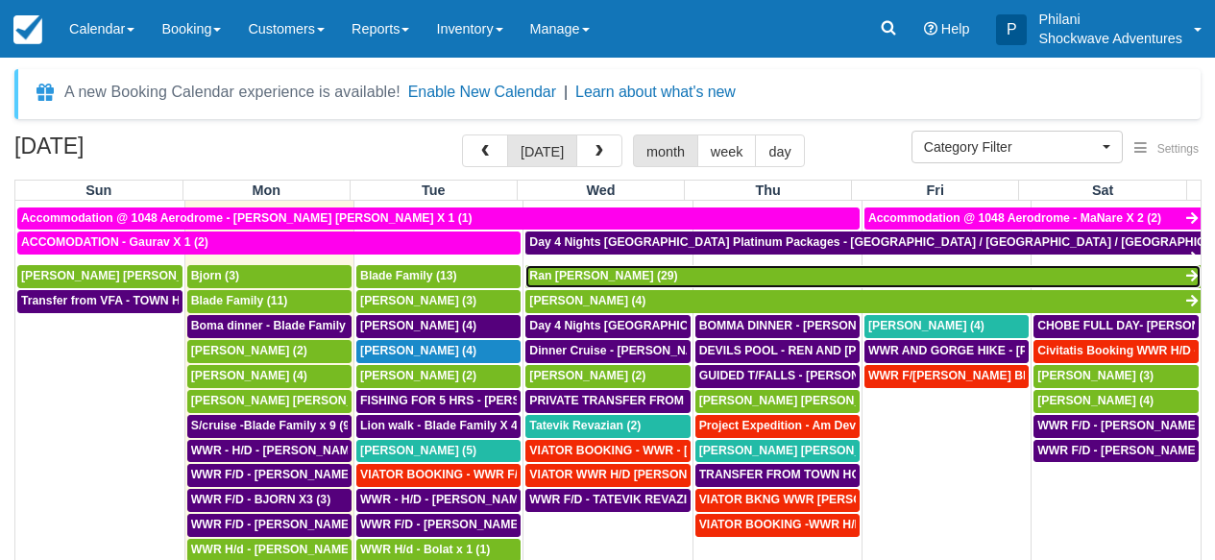
click at [577, 279] on span "Ran [PERSON_NAME] (29)" at bounding box center [603, 275] width 148 height 13
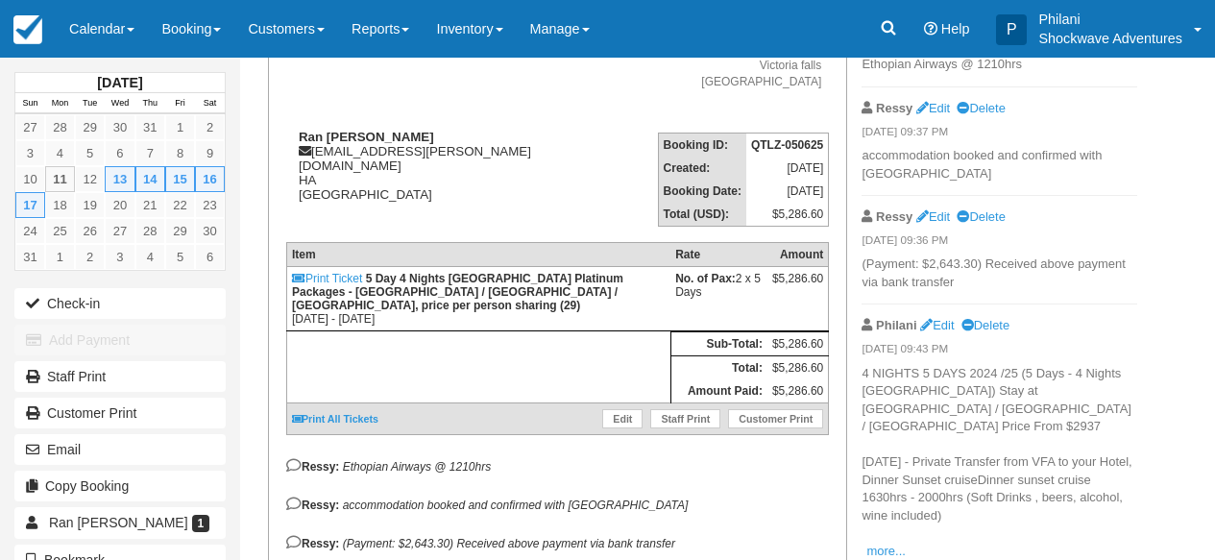
scroll to position [231, 0]
click at [104, 25] on link "Calendar" at bounding box center [102, 29] width 92 height 58
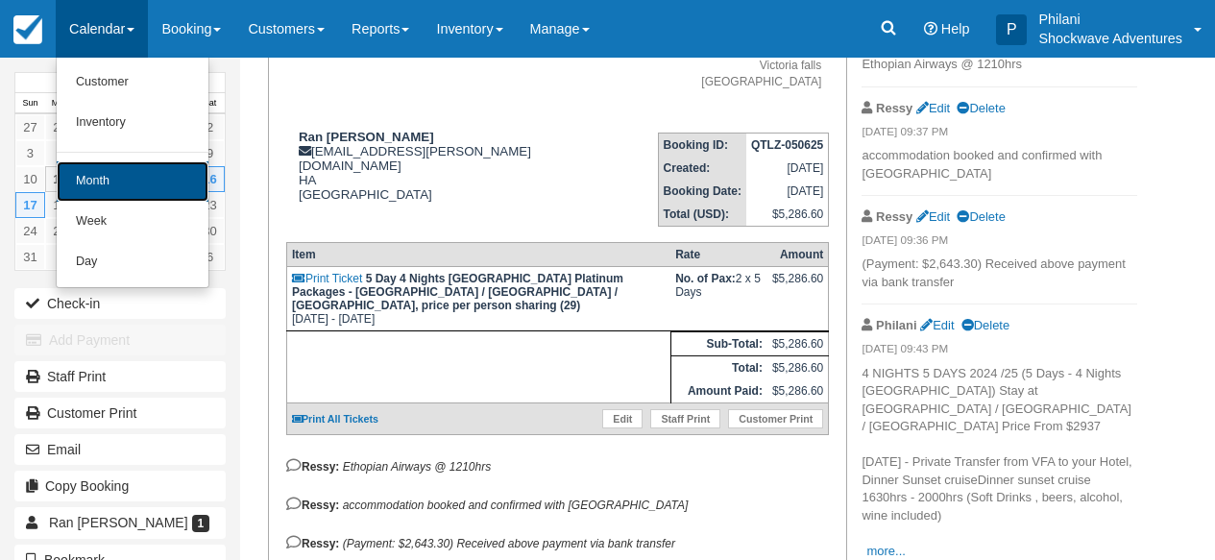
click at [97, 187] on link "Month" at bounding box center [133, 181] width 152 height 40
click at [97, 187] on link "12" at bounding box center [90, 179] width 30 height 26
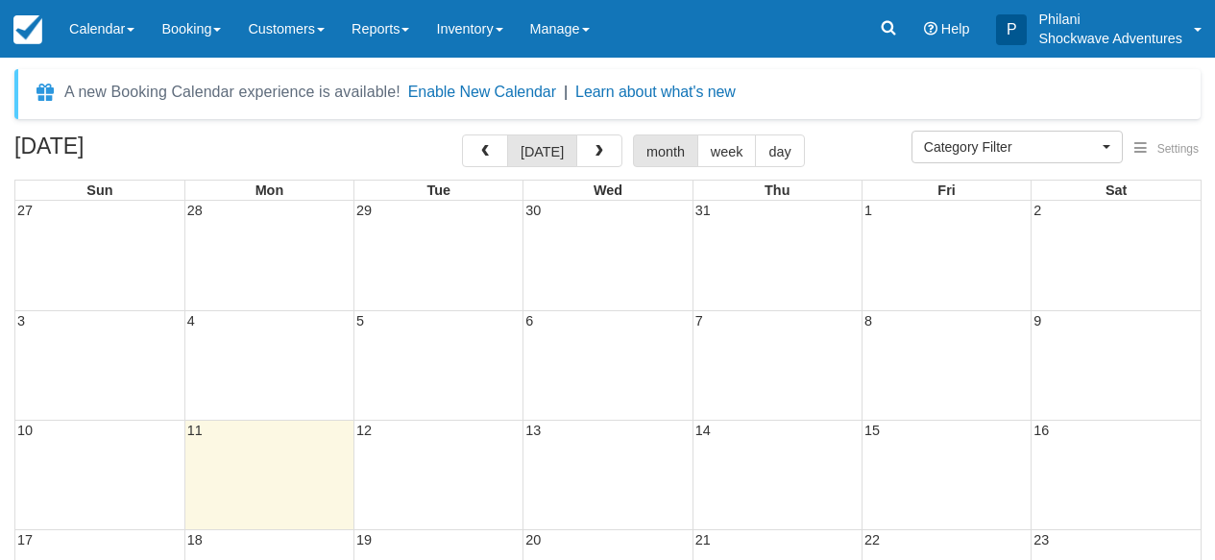
select select
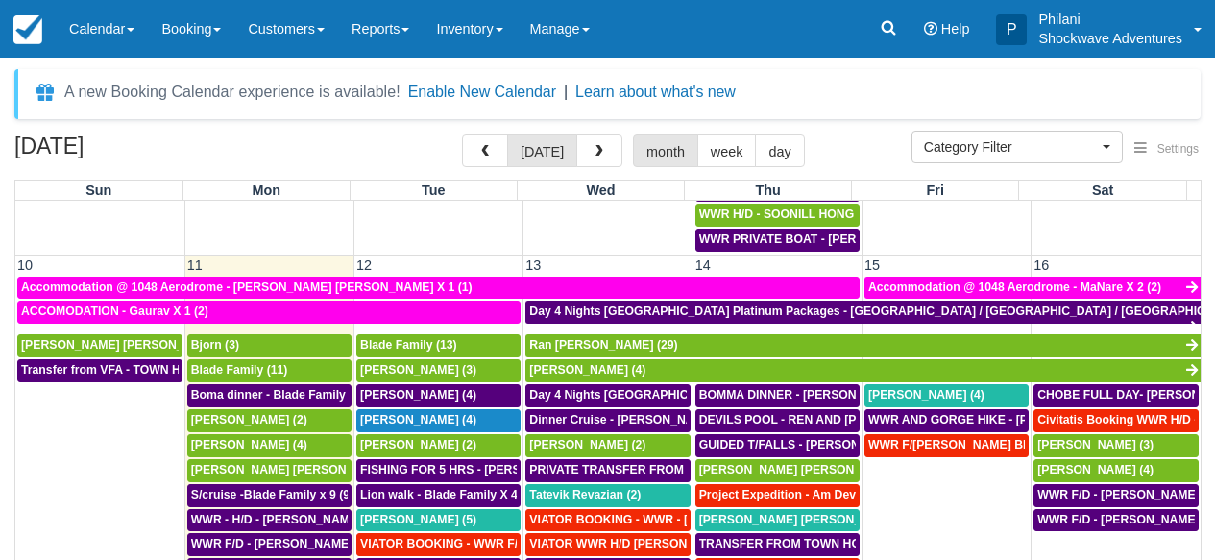
scroll to position [761, 0]
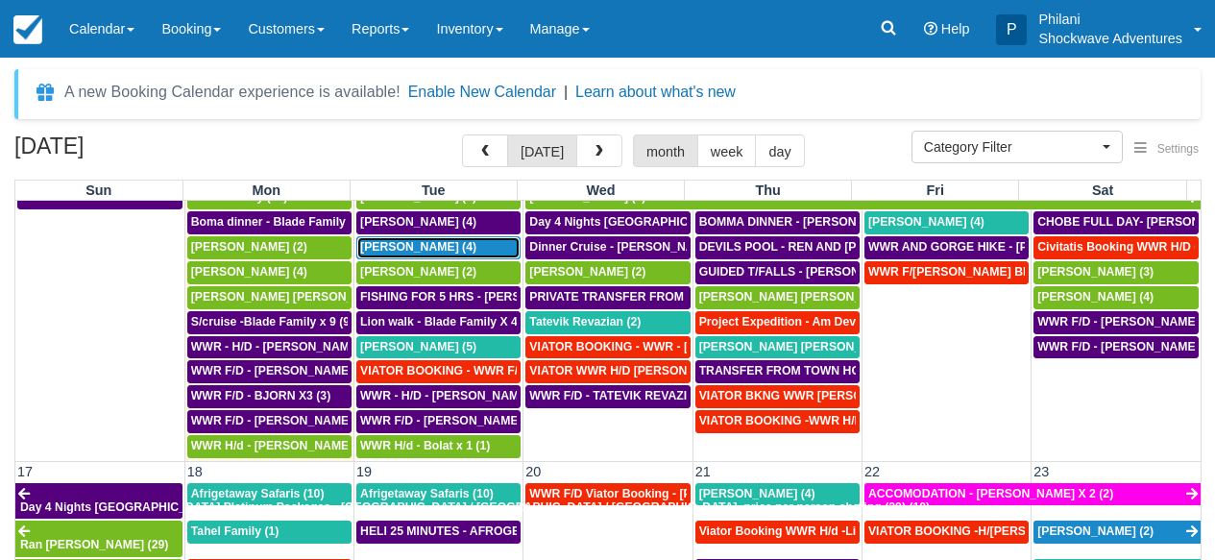
click at [396, 253] on span "[PERSON_NAME] (4)" at bounding box center [418, 246] width 116 height 13
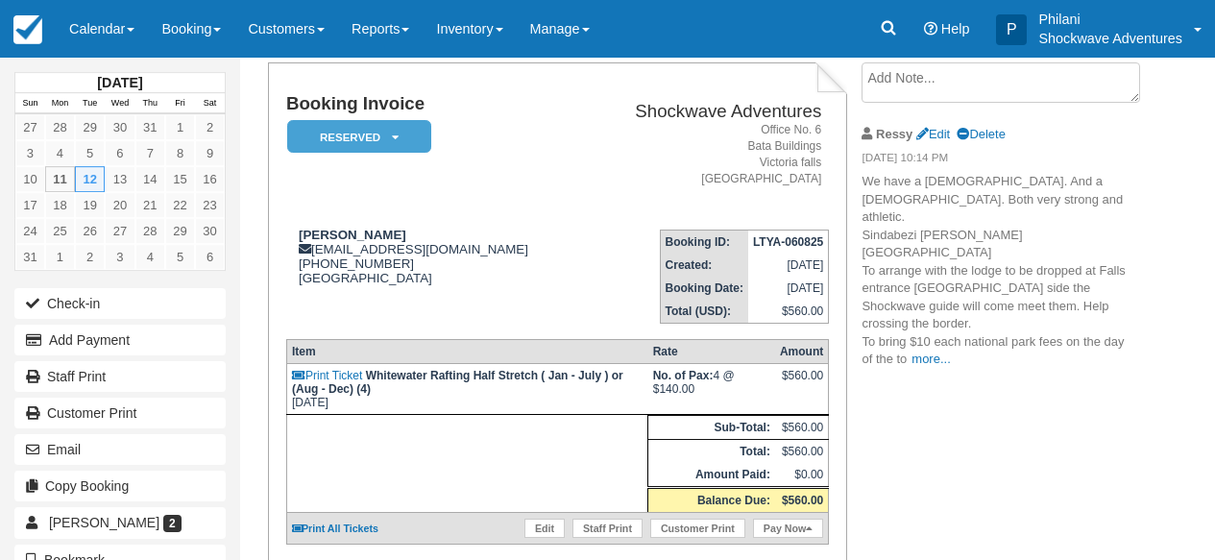
scroll to position [99, 0]
